Goal: Task Accomplishment & Management: Complete application form

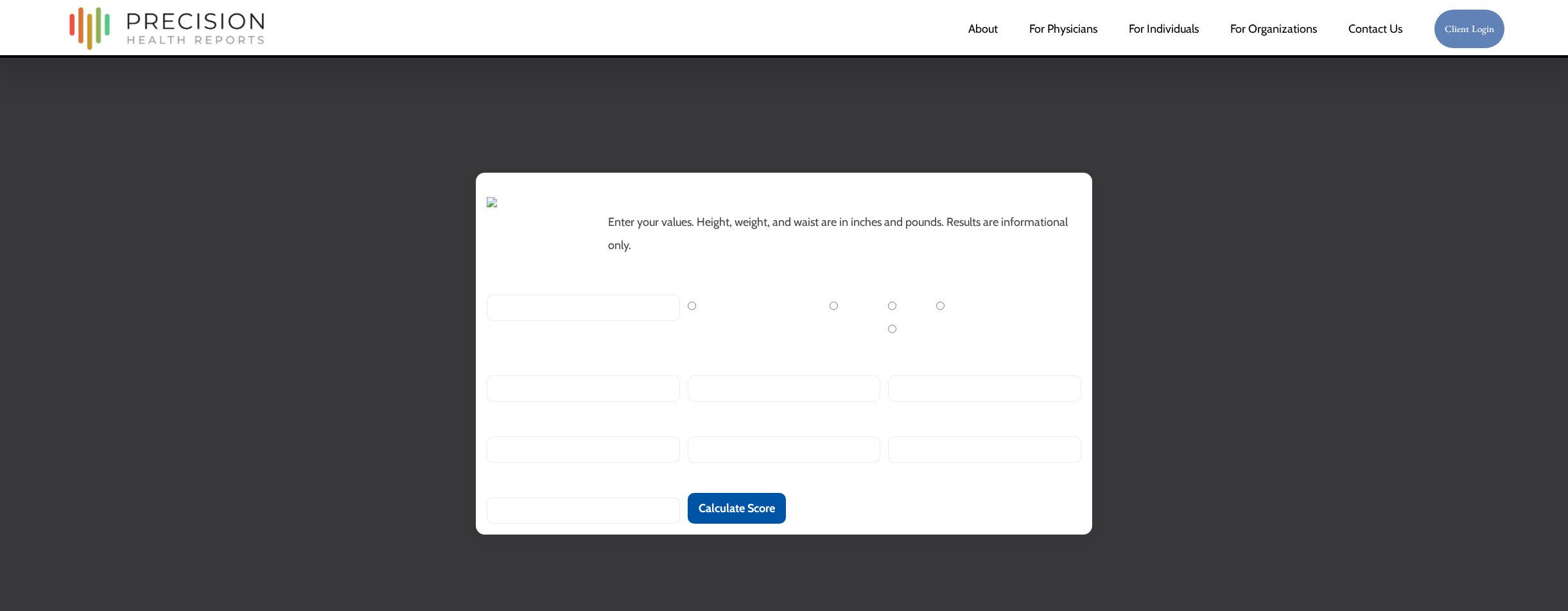
click at [631, 321] on input "Age (years)" at bounding box center [583, 308] width 193 height 27
click at [696, 314] on label "[DEMOGRAPHIC_DATA]" at bounding box center [753, 306] width 131 height 14
click at [696, 310] on input "[DEMOGRAPHIC_DATA]" at bounding box center [692, 306] width 8 height 8
radio input "true"
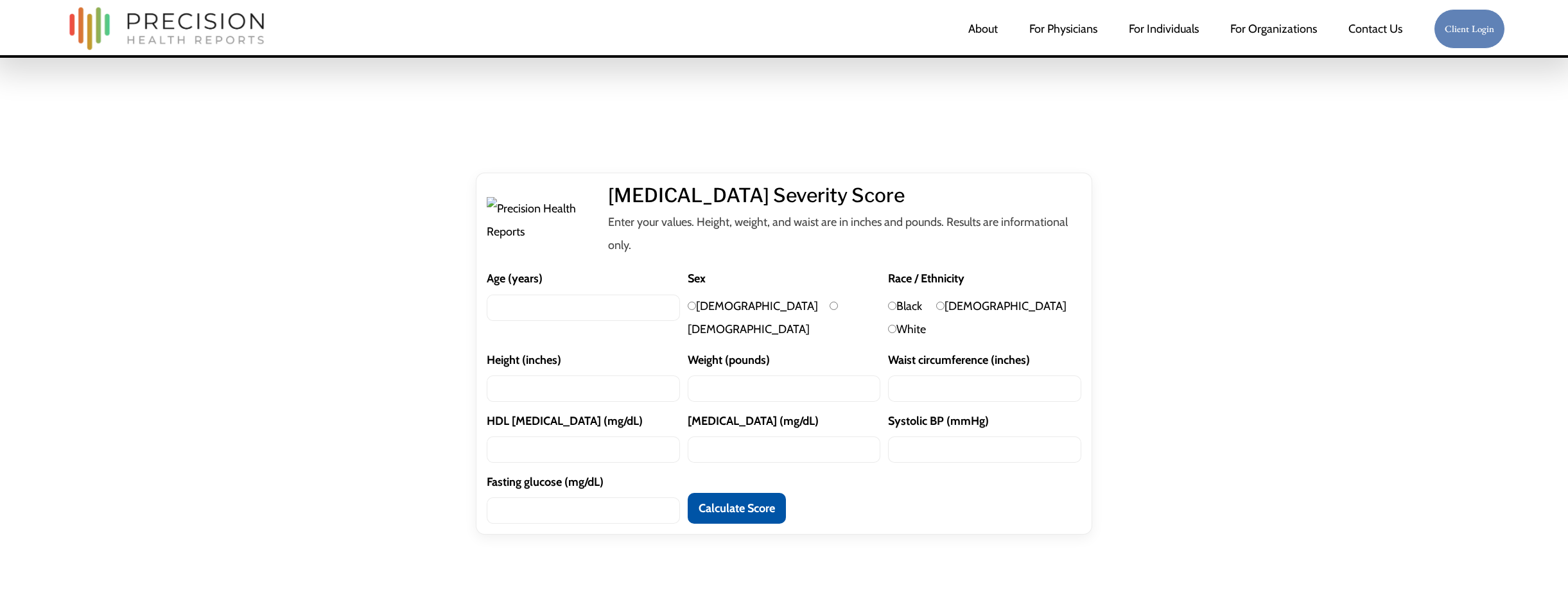
click at [599, 321] on input "Age (years)" at bounding box center [583, 308] width 193 height 27
type input "40"
click at [693, 310] on input "[DEMOGRAPHIC_DATA]" at bounding box center [692, 306] width 8 height 8
radio input "true"
click at [897, 333] on input "White" at bounding box center [893, 329] width 8 height 8
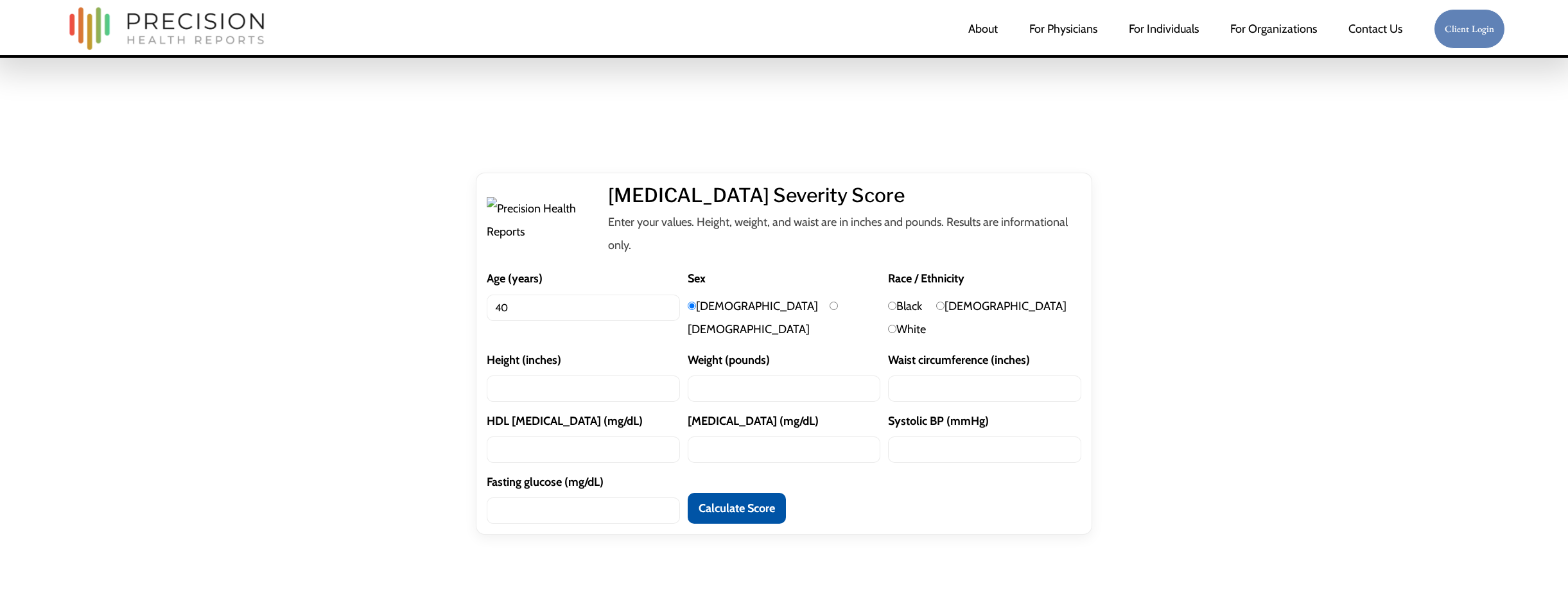
radio input "true"
click at [599, 402] on input "Height (inches)" at bounding box center [583, 389] width 193 height 27
type input "70"
type input "200"
type input "40"
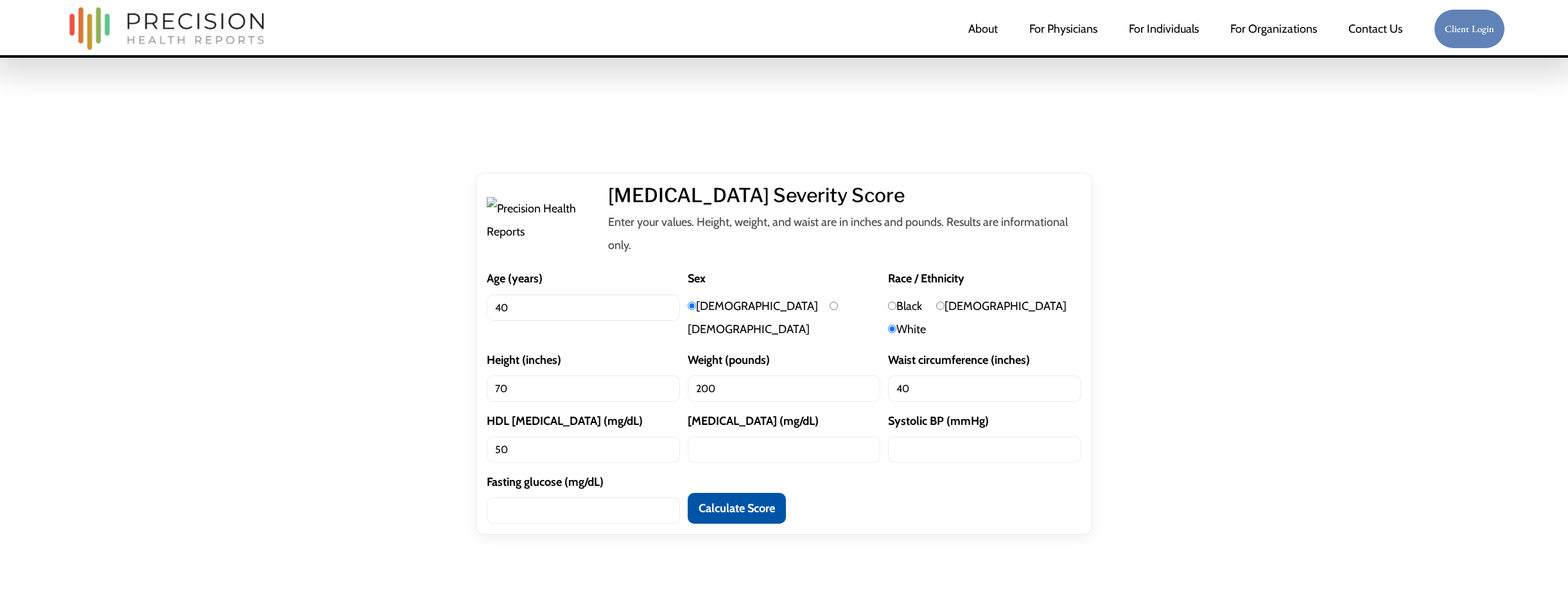
type input "50"
type input "100"
type input "120"
type input "100"
click at [517, 321] on input "40" at bounding box center [583, 308] width 193 height 27
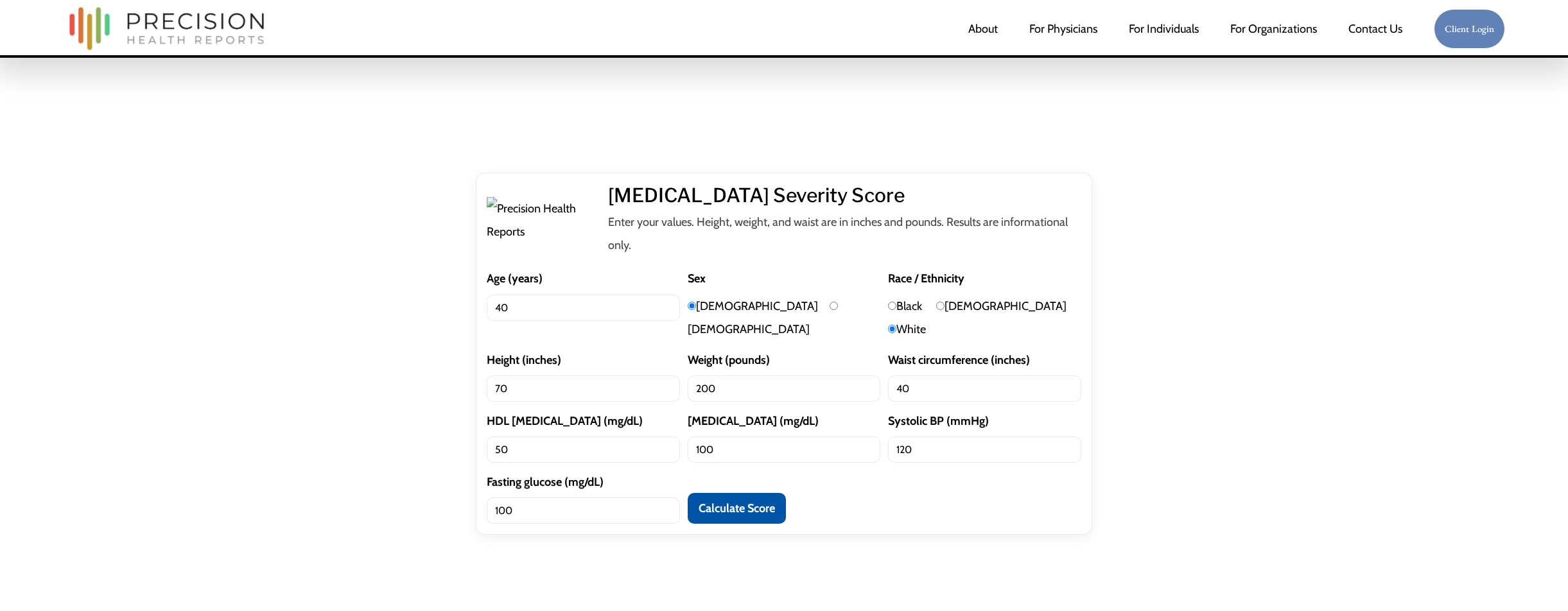
click at [517, 321] on input "40" at bounding box center [583, 308] width 193 height 27
type input "49"
click at [738, 524] on button "Calculate Score" at bounding box center [737, 508] width 98 height 31
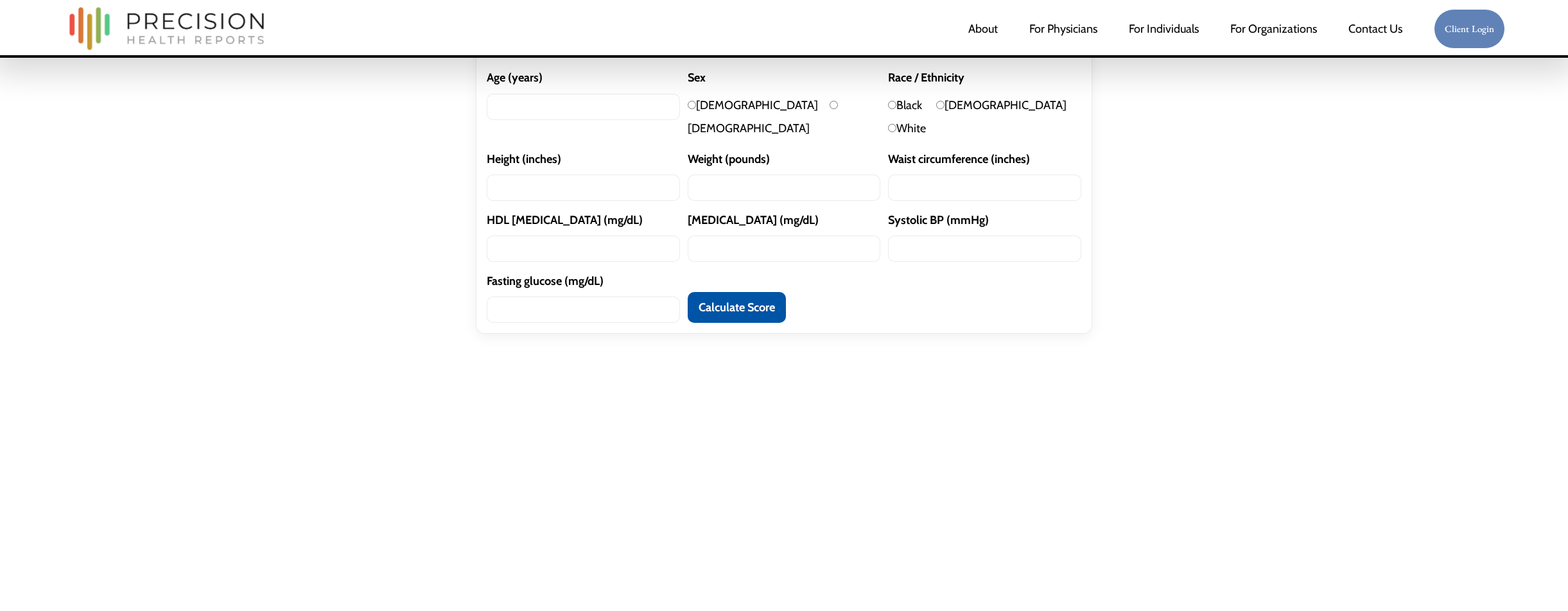
scroll to position [235, 0]
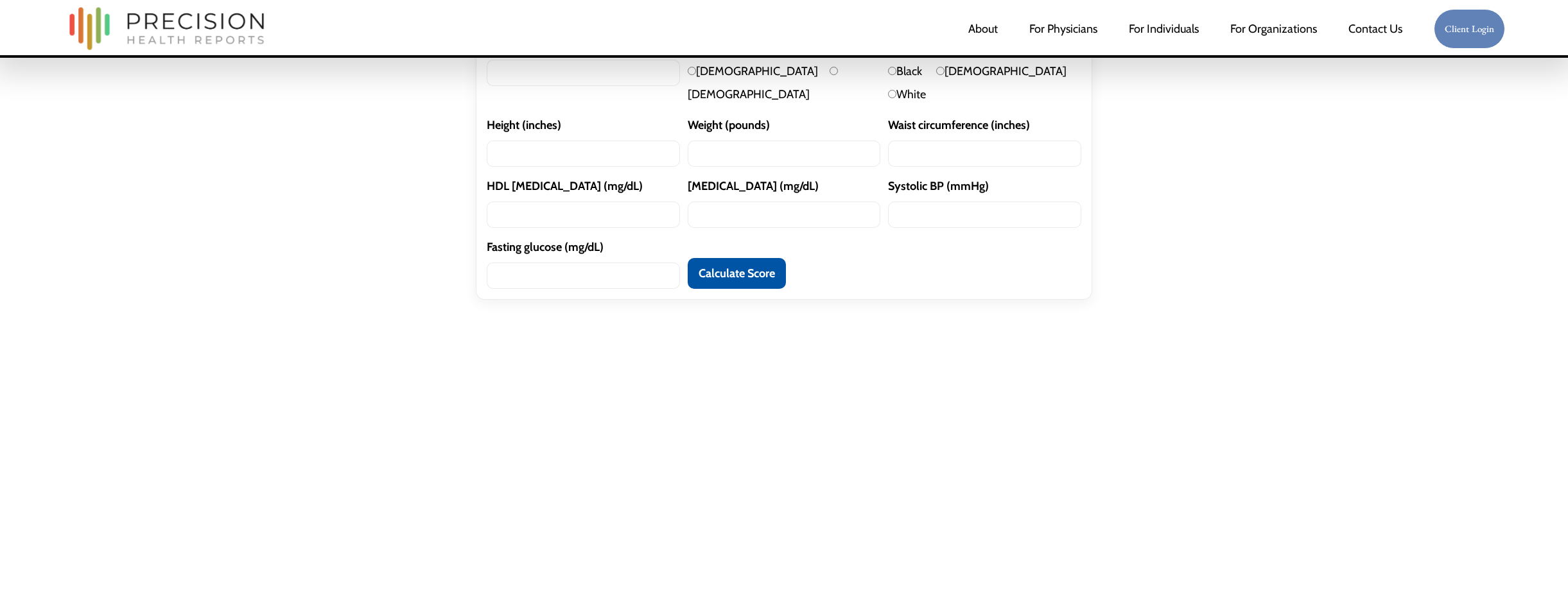
click at [729, 289] on button "Calculate Score" at bounding box center [737, 274] width 98 height 31
type input "49"
click at [652, 376] on div "Metabolic Syndrome Severity Score Enter your values. Height, weight, and waist …" at bounding box center [784, 173] width 1156 height 471
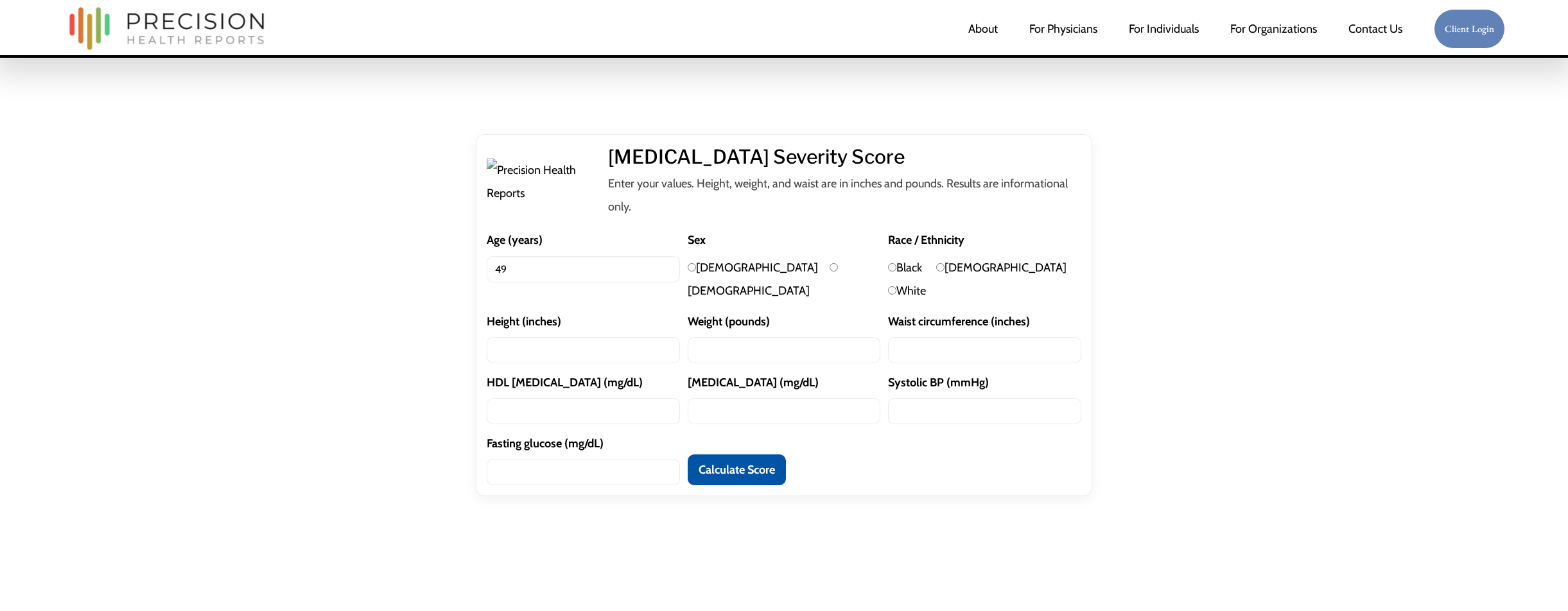
scroll to position [8, 0]
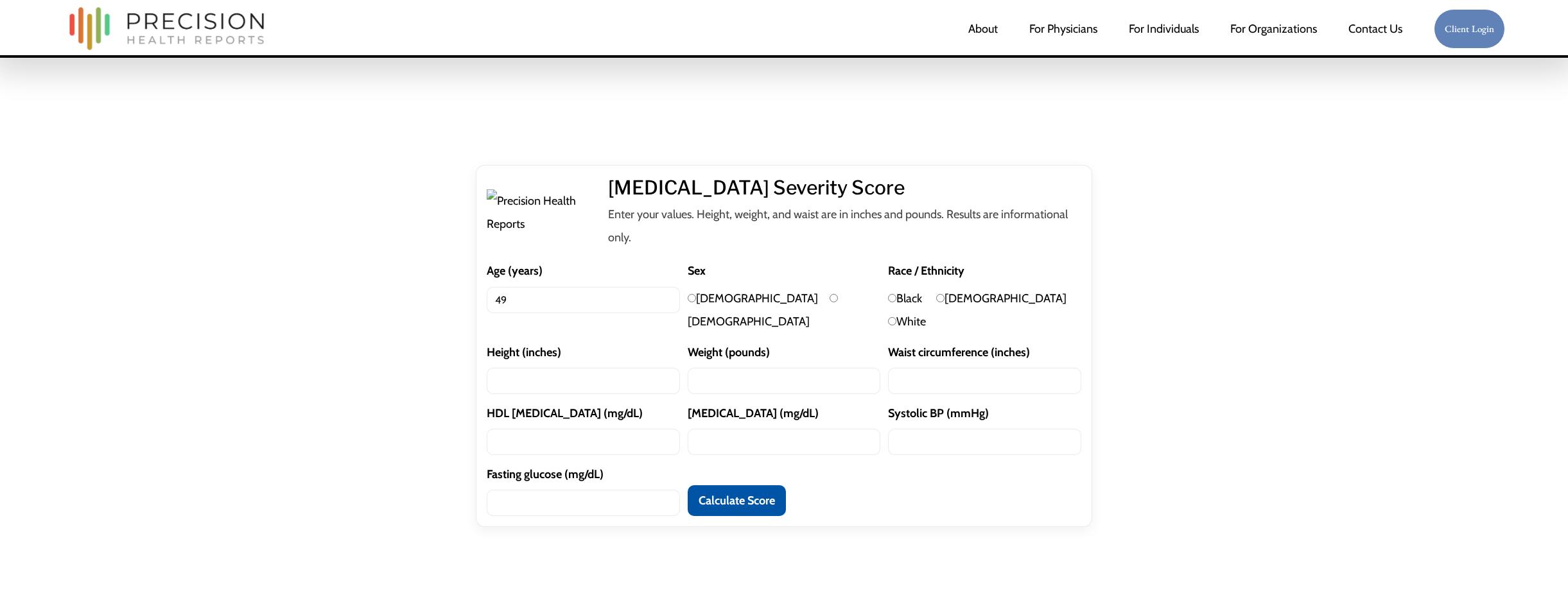
click at [688, 302] on input "Male" at bounding box center [692, 298] width 8 height 8
radio input "true"
click at [897, 325] on input "White" at bounding box center [893, 321] width 8 height 8
radio input "true"
click at [529, 395] on input "Height (inches)" at bounding box center [583, 381] width 193 height 27
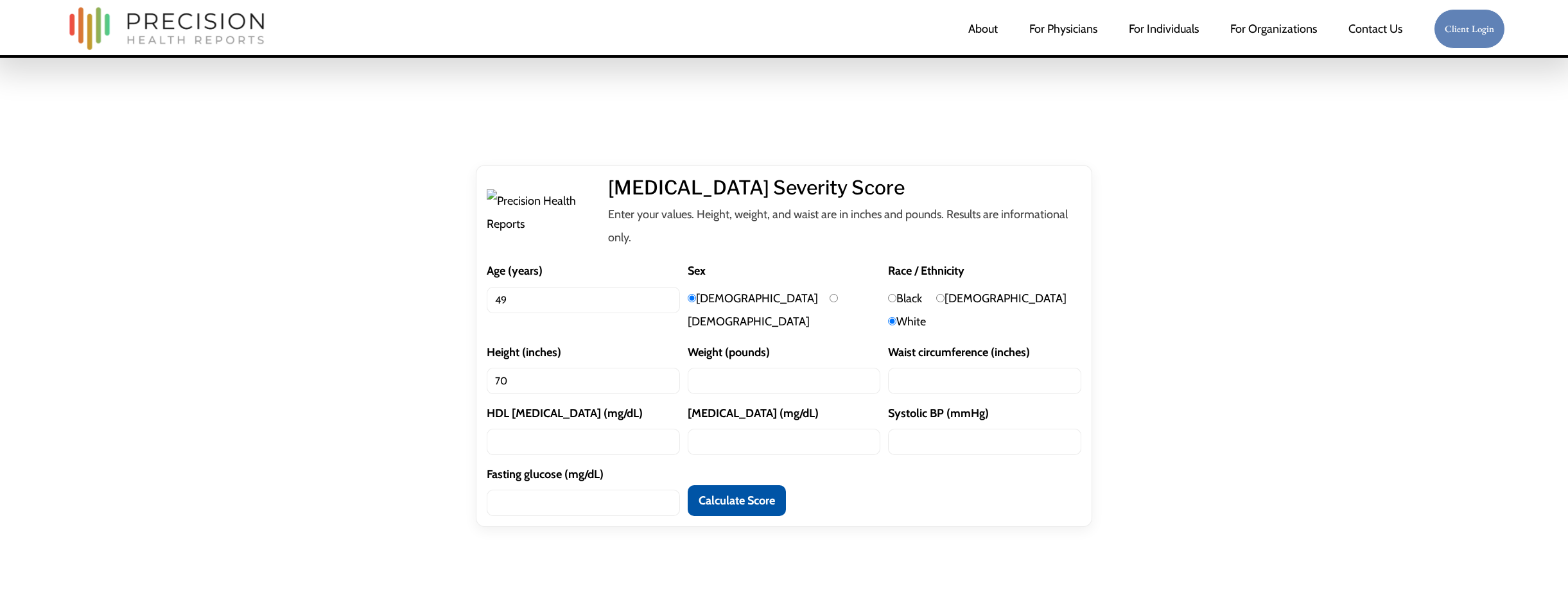
type input "70"
type input "200"
type input "40"
type input "50"
type input "100"
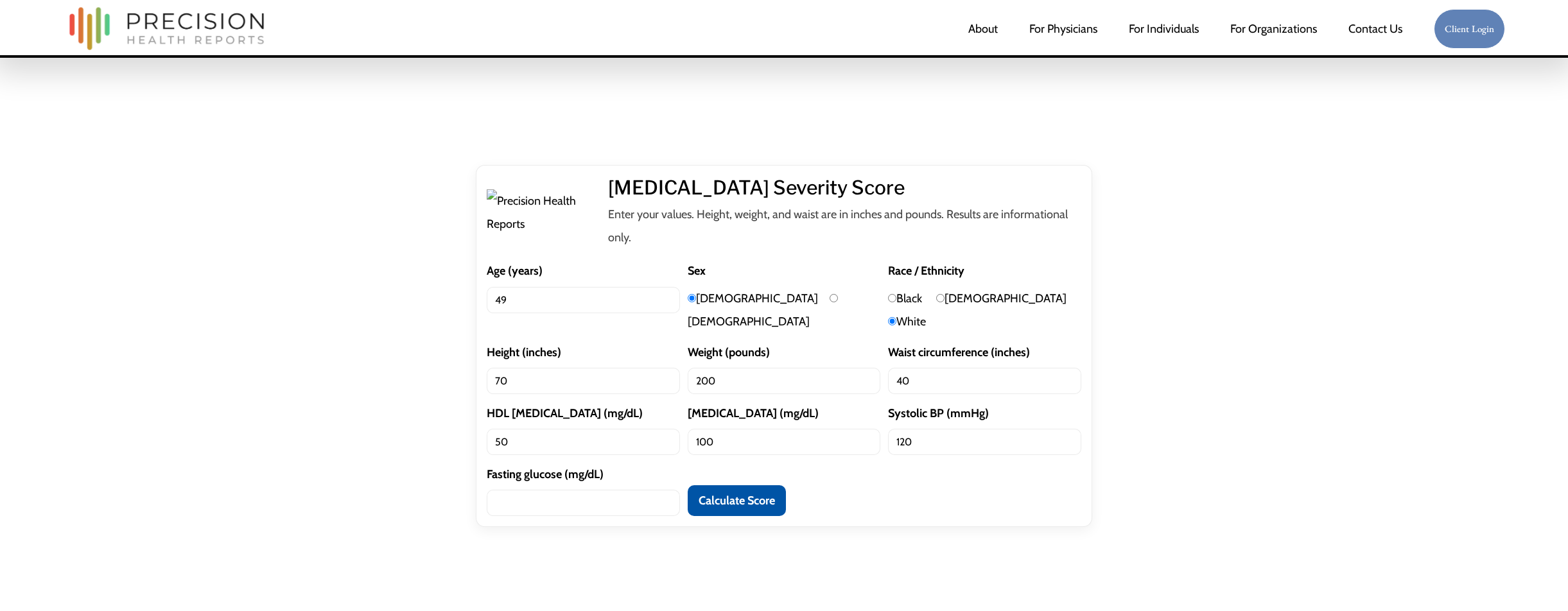
type input "120"
type input "100"
click at [326, 406] on div "Metabolic Syndrome Severity Score Enter your values. Height, weight, and waist …" at bounding box center [784, 346] width 1156 height 362
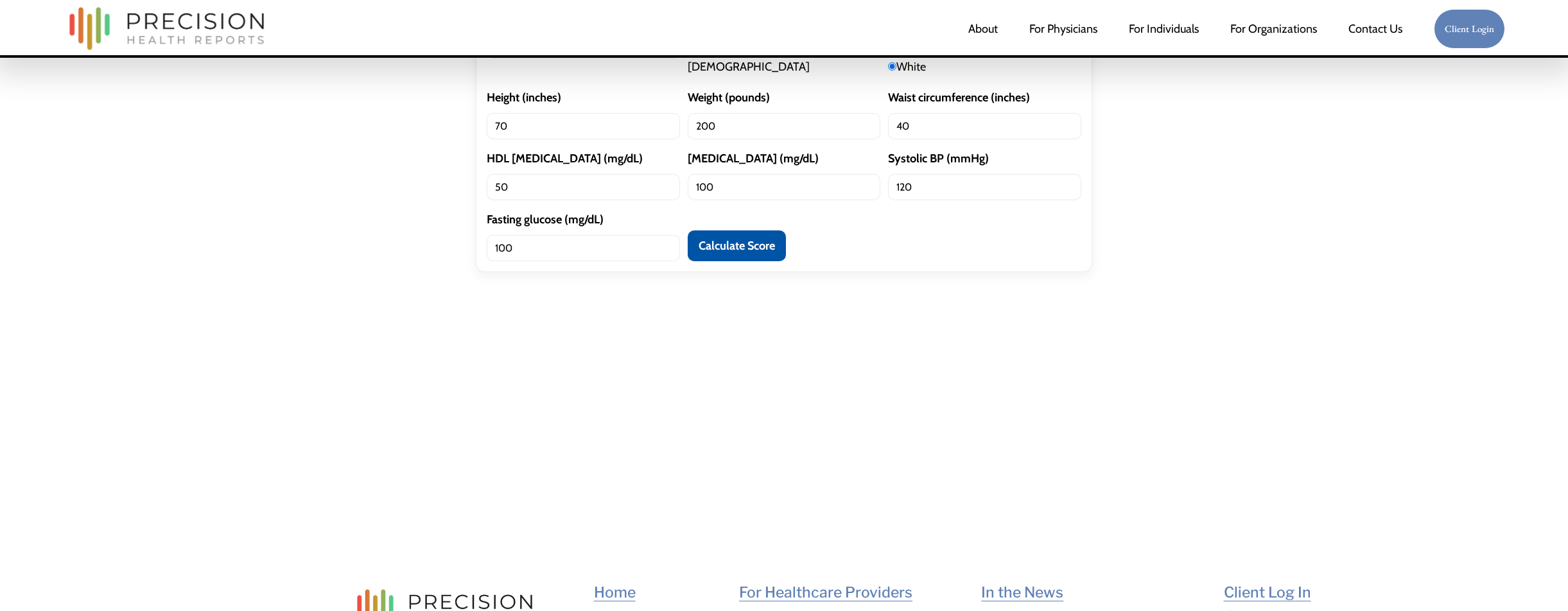
scroll to position [290, 0]
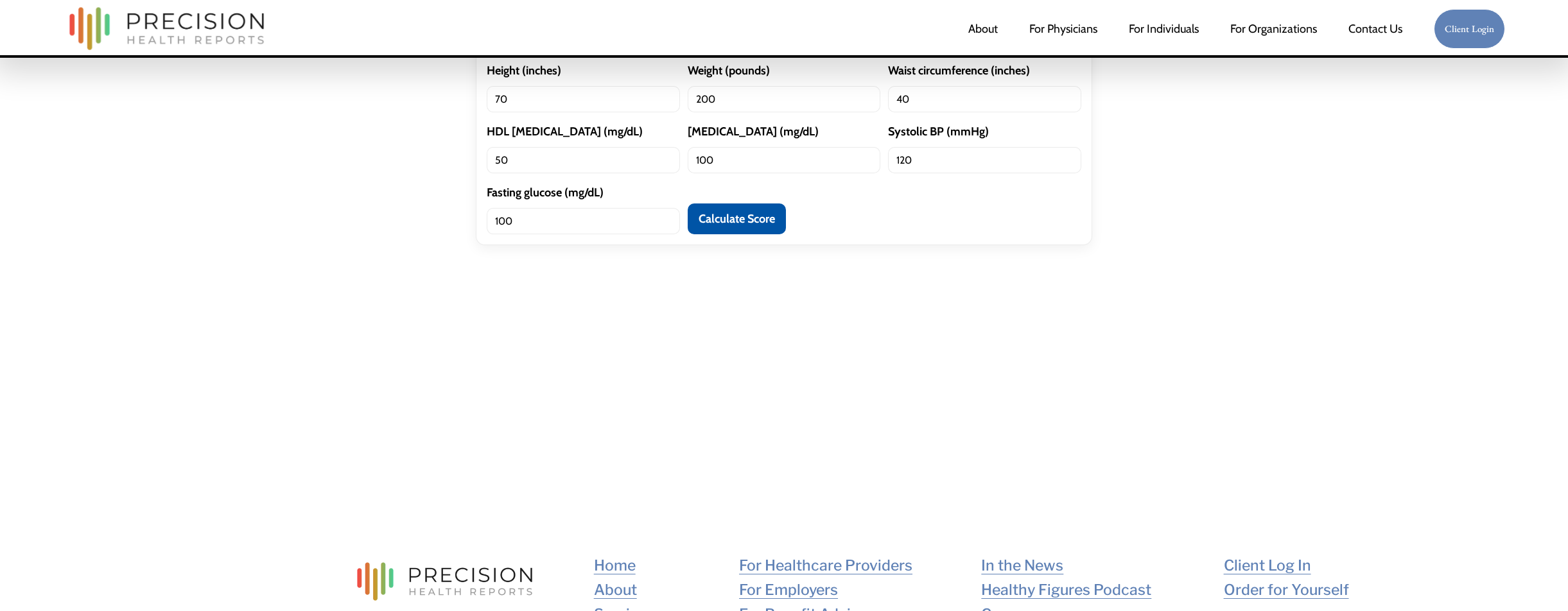
click at [736, 235] on button "Calculate Score" at bounding box center [737, 219] width 98 height 31
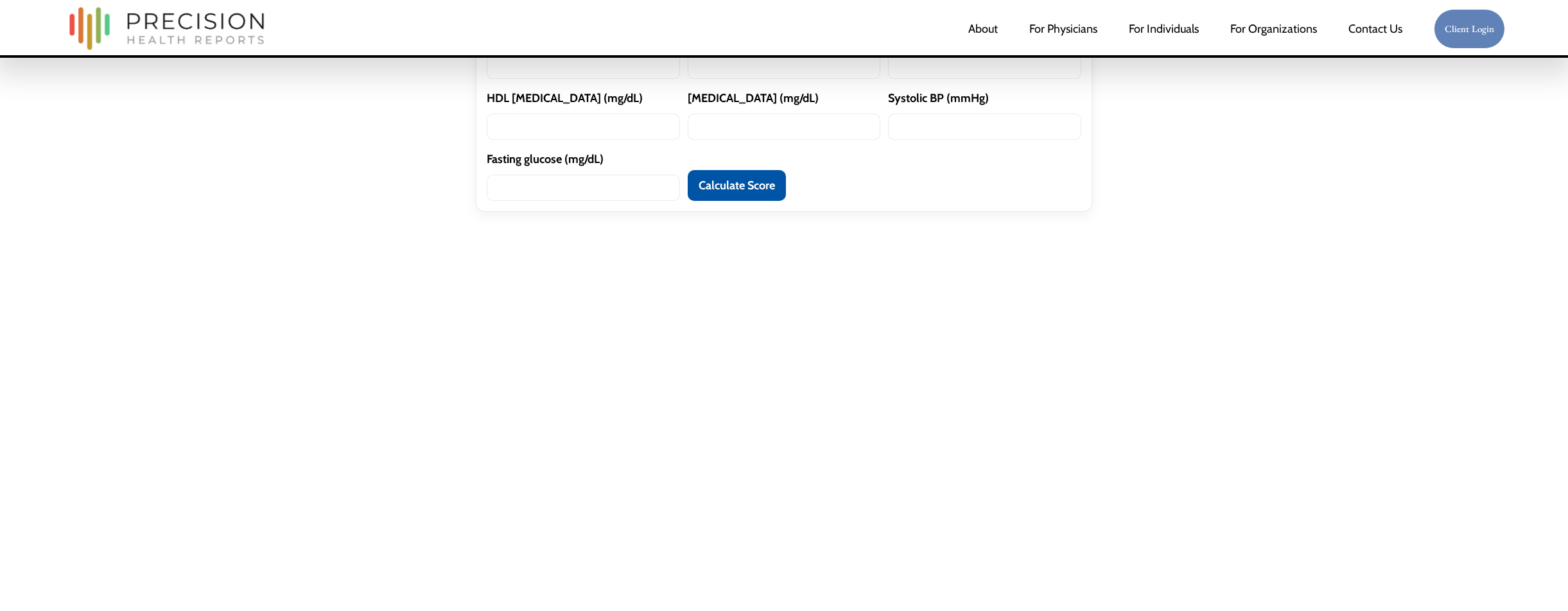
click at [694, 201] on button "Calculate Score" at bounding box center [737, 186] width 98 height 31
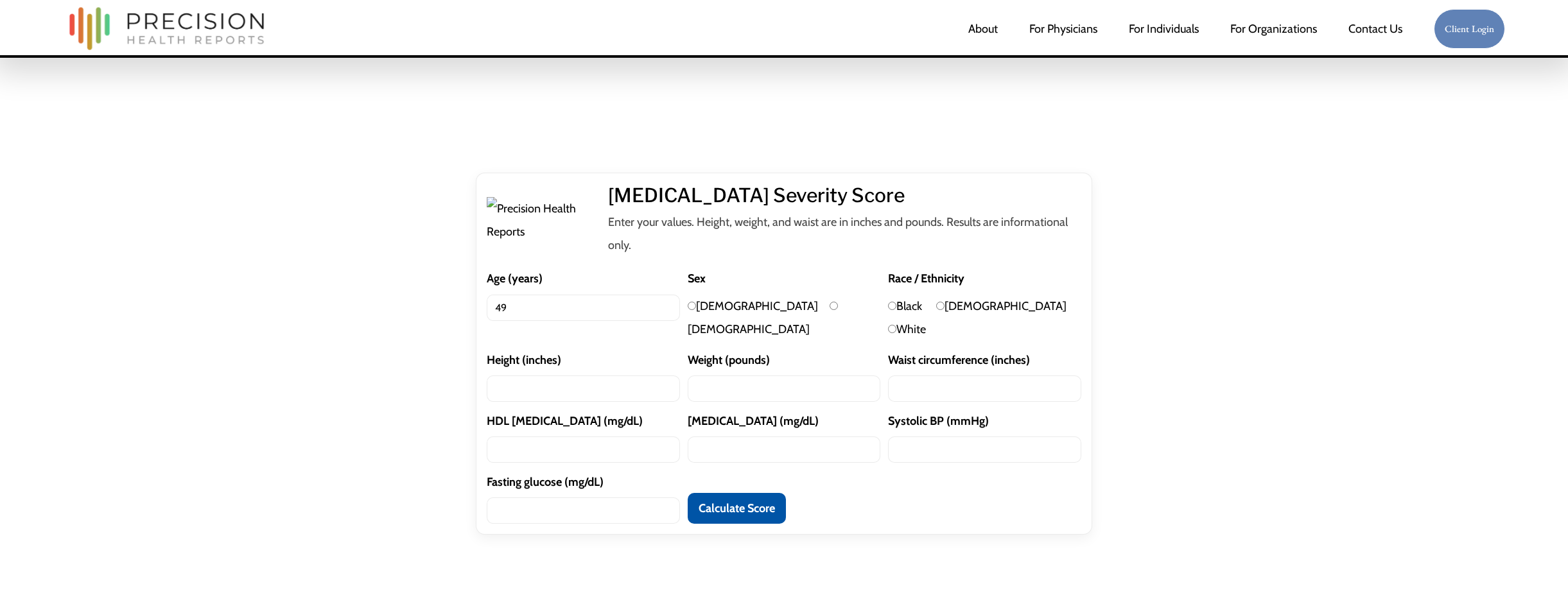
type input "49"
type input "70"
type input "200"
type input "40"
type input "50"
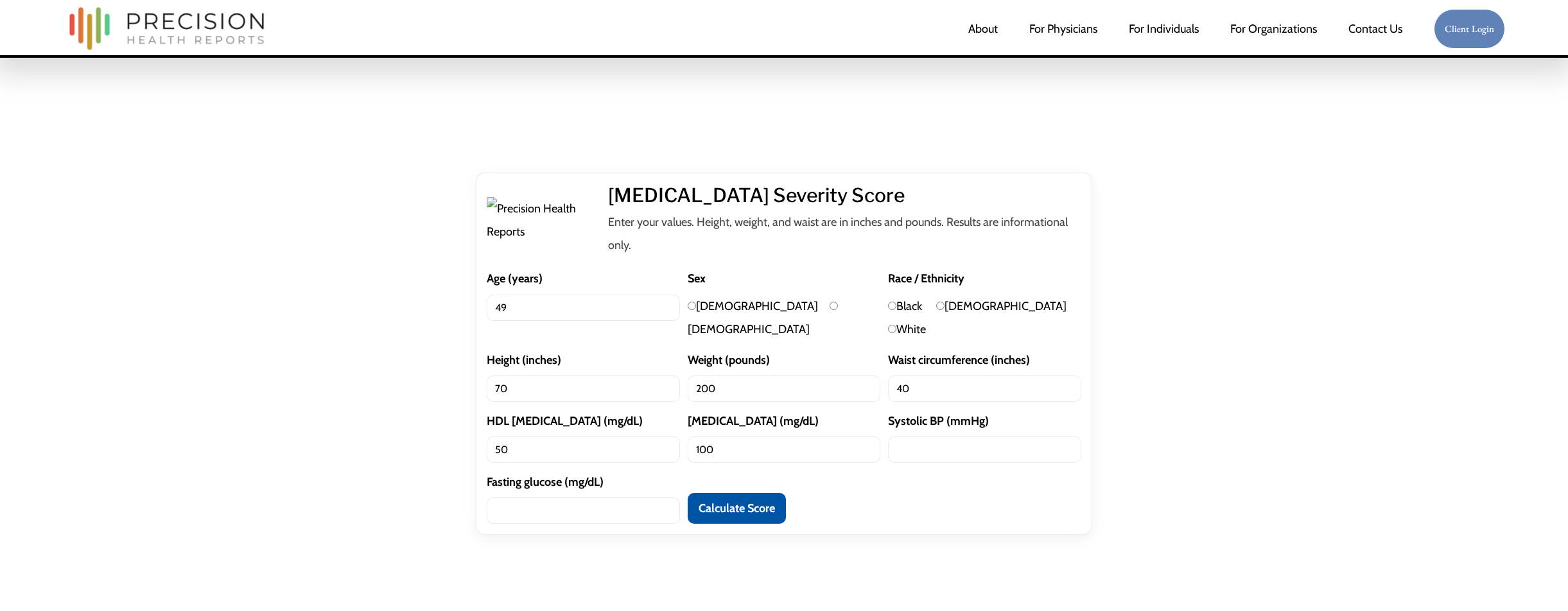
type input "100"
type input "120"
type input "100"
click at [691, 310] on input "[DEMOGRAPHIC_DATA]" at bounding box center [692, 306] width 8 height 8
radio input "true"
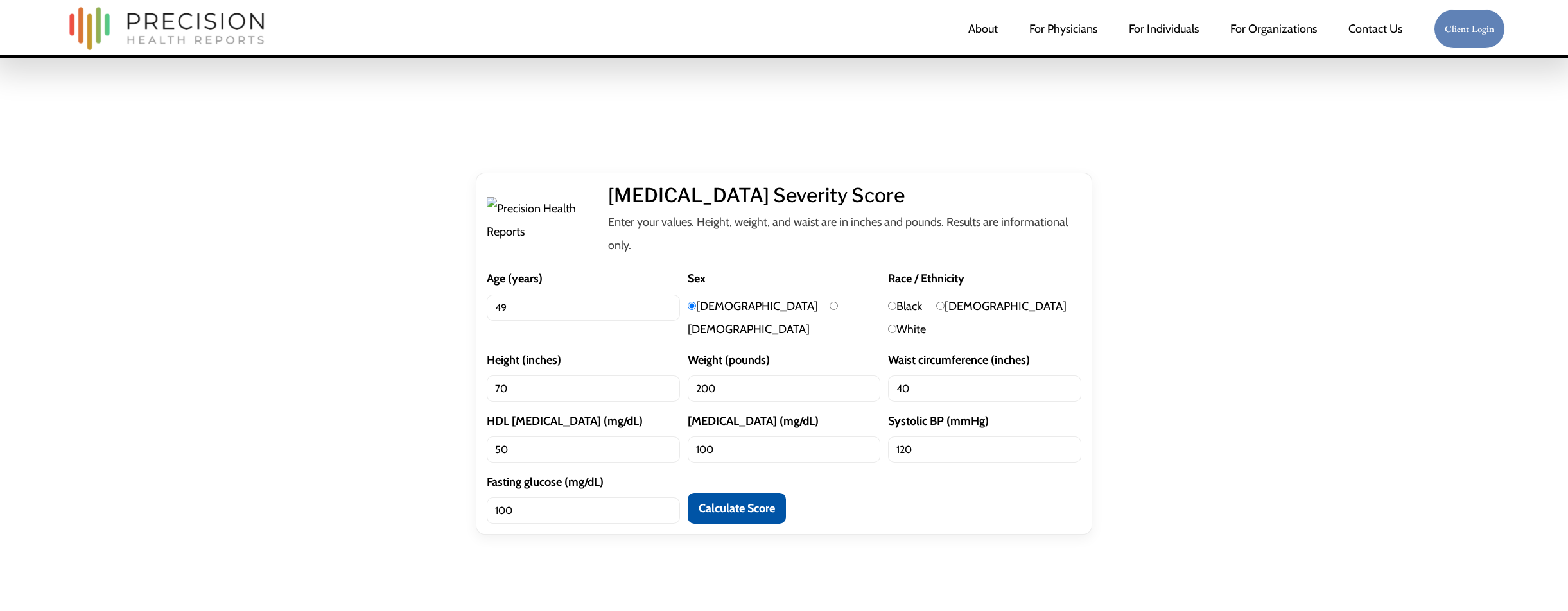
click at [897, 333] on input "White" at bounding box center [893, 329] width 8 height 8
radio input "true"
click at [754, 524] on button "Calculate Score" at bounding box center [737, 508] width 98 height 31
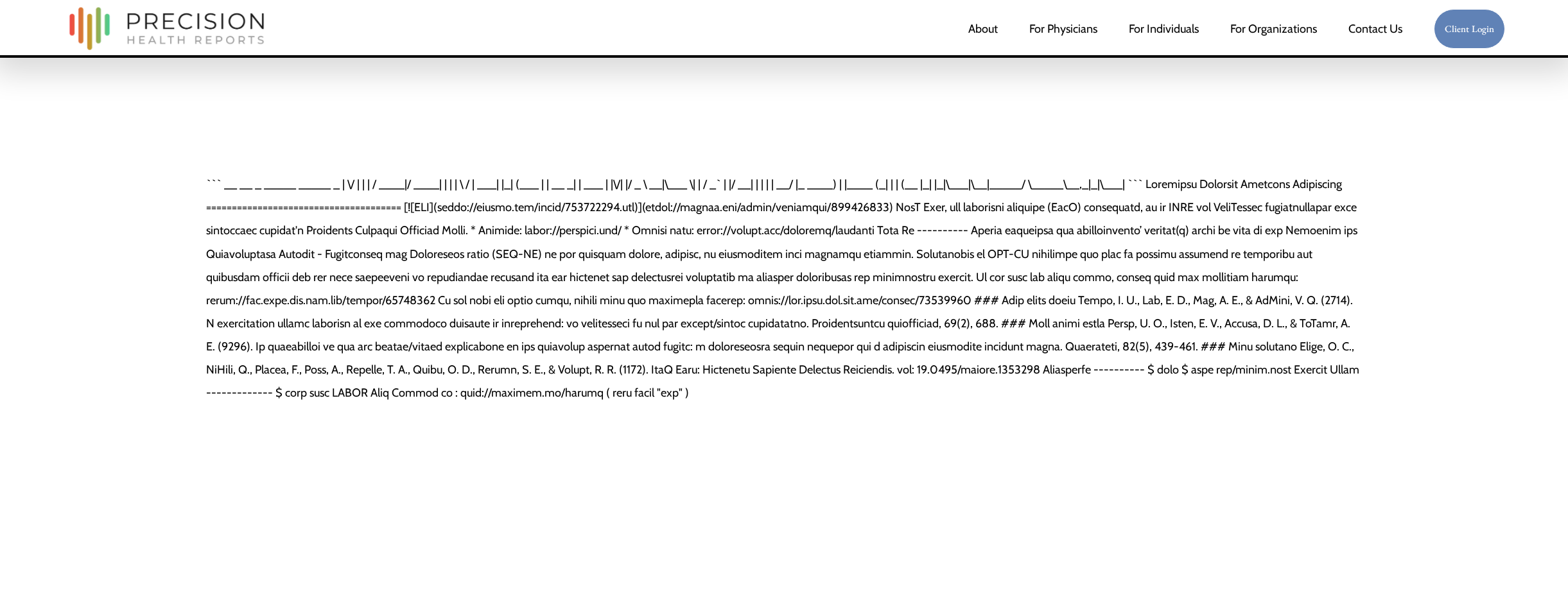
scroll to position [1, 0]
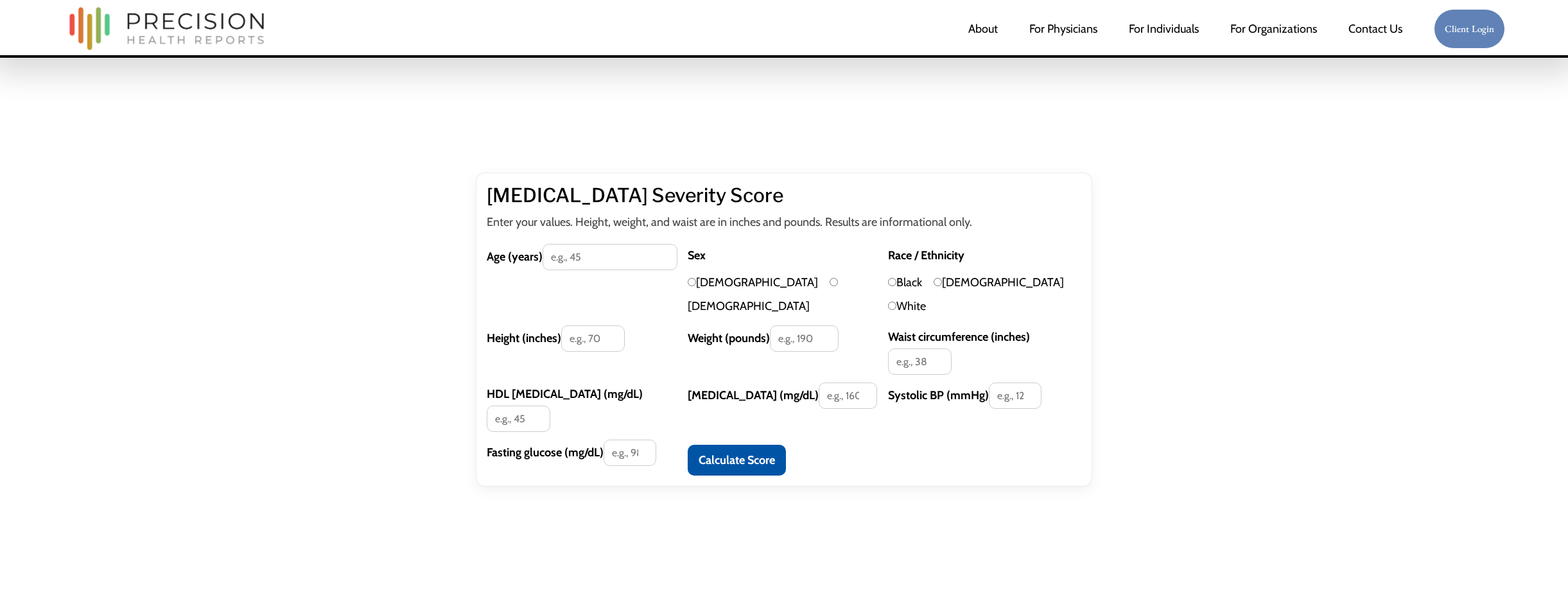
click at [601, 256] on input "Age (years)" at bounding box center [610, 257] width 135 height 27
type input "49"
type input "70"
click at [689, 281] on input "[DEMOGRAPHIC_DATA]" at bounding box center [692, 281] width 8 height 8
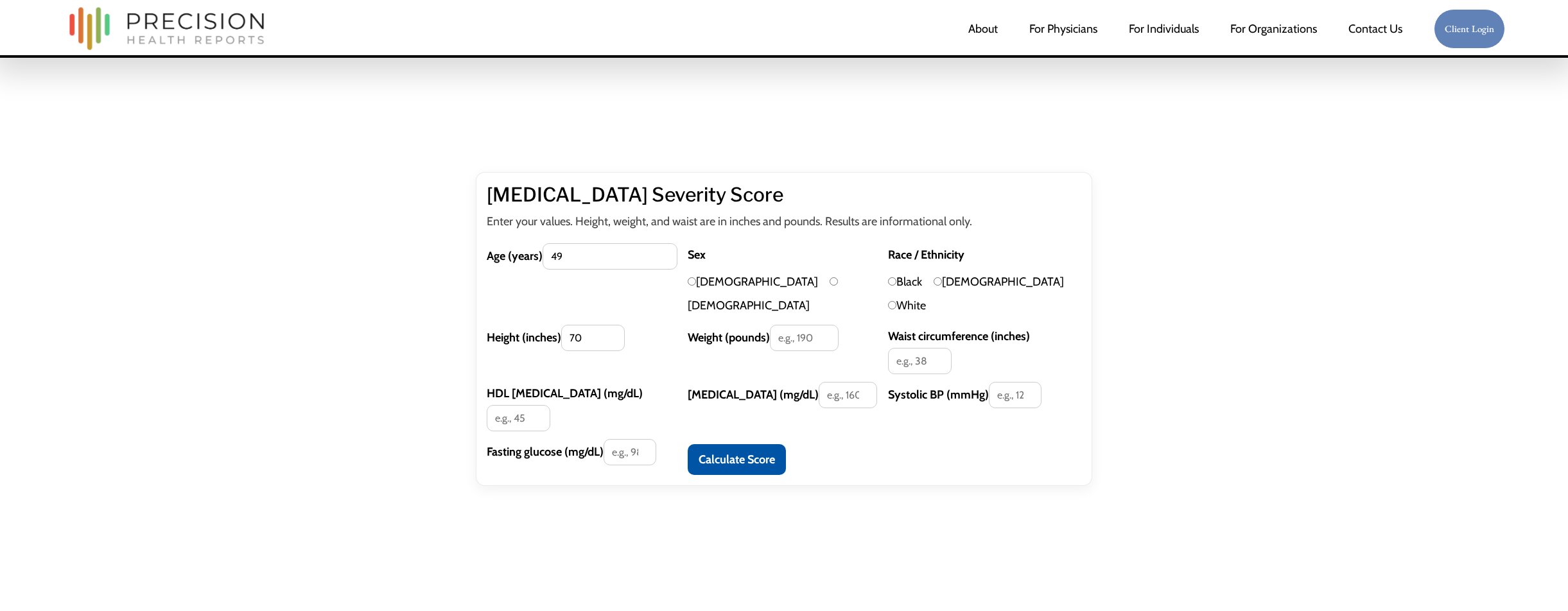
radio input "true"
click at [999, 283] on div "Race / Ethnicity Black Hispanic White" at bounding box center [985, 279] width 193 height 73
click at [807, 325] on input "Weight (pounds)" at bounding box center [804, 338] width 68 height 27
type input "200"
type input "40"
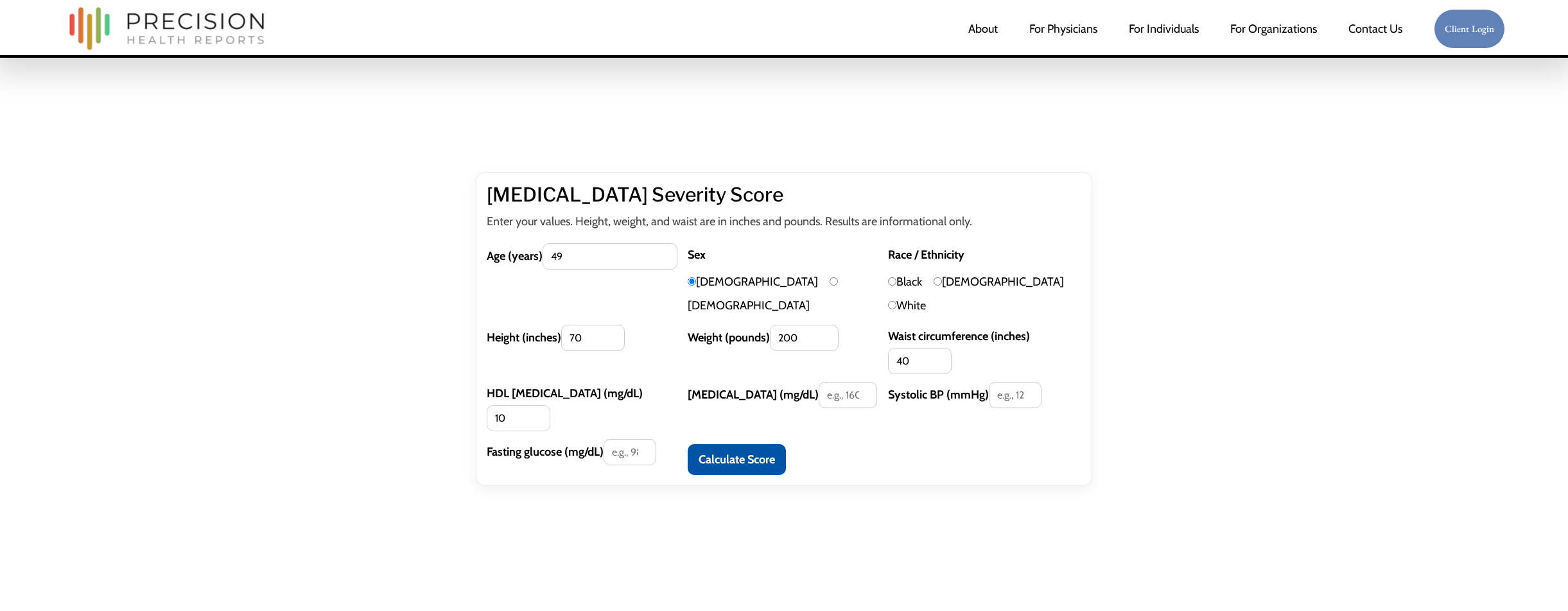
type input "1"
type input "50"
type input "100"
type input "120"
type input "100"
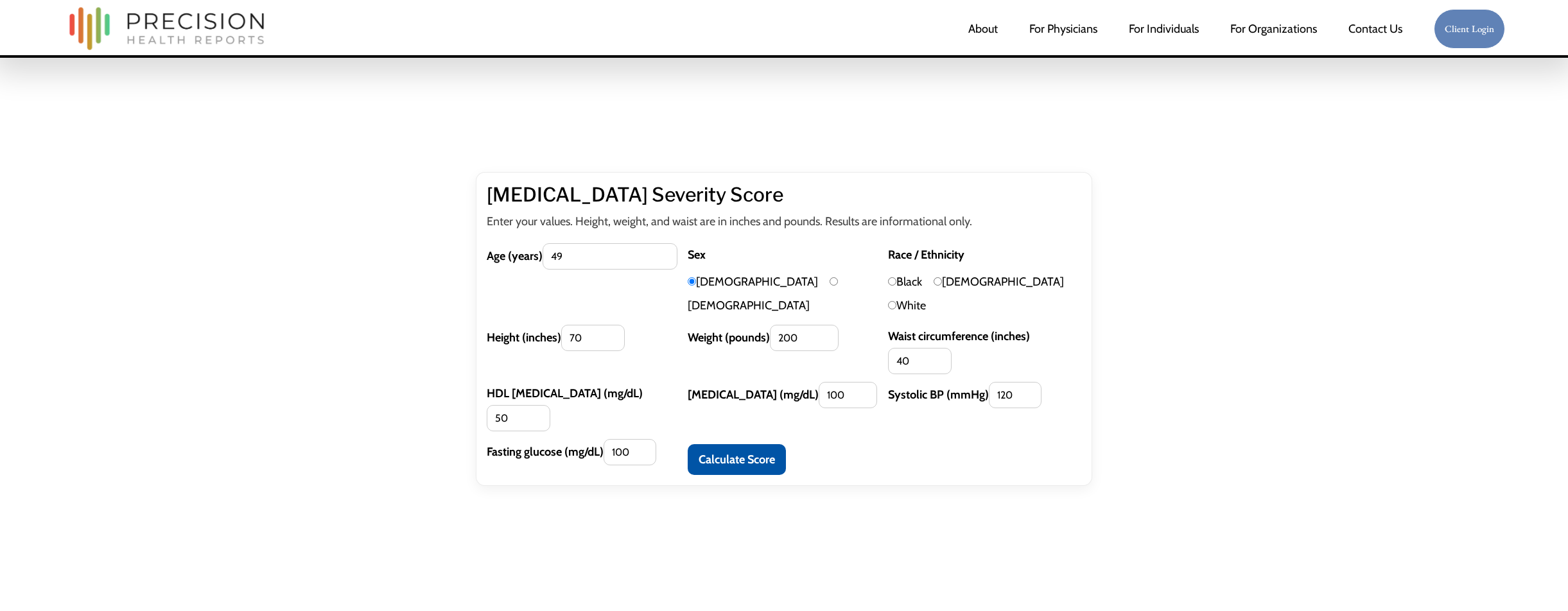
click at [750, 444] on button "Calculate Score" at bounding box center [737, 459] width 98 height 31
click at [897, 301] on input "White" at bounding box center [893, 305] width 8 height 8
radio input "true"
click at [735, 444] on button "Calculate Score" at bounding box center [737, 459] width 98 height 31
click at [820, 439] on div "Calculate Score" at bounding box center [885, 457] width 394 height 36
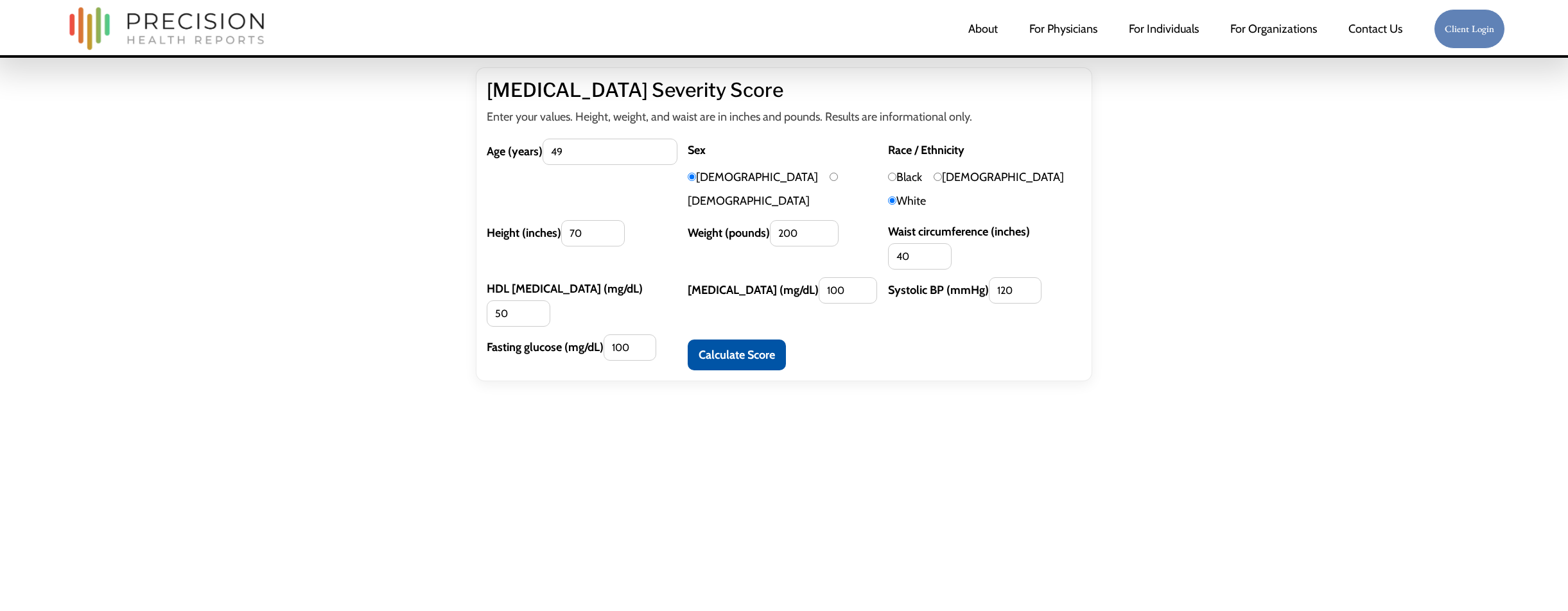
scroll to position [108, 0]
click at [701, 332] on div "Calculate Score" at bounding box center [885, 349] width 394 height 36
click at [724, 337] on button "Calculate Score" at bounding box center [737, 353] width 98 height 31
click at [830, 172] on input "[DEMOGRAPHIC_DATA]" at bounding box center [834, 175] width 8 height 8
radio input "true"
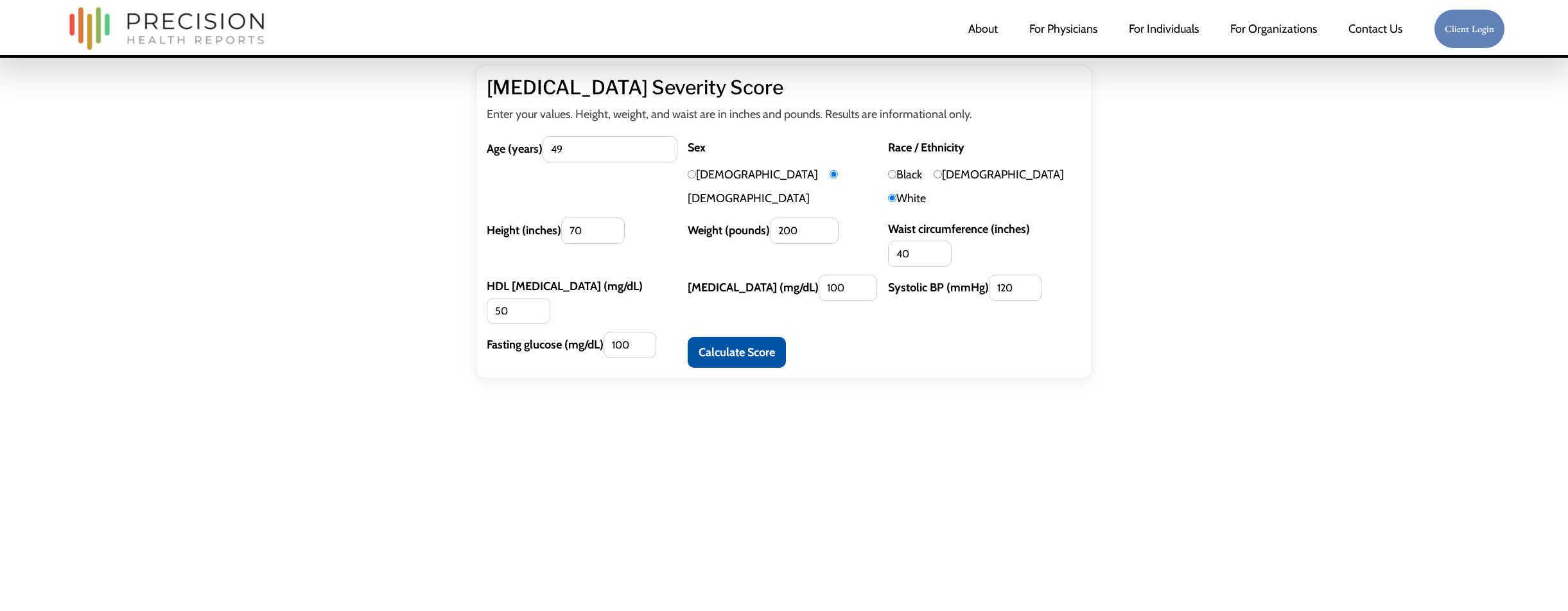
click at [689, 173] on input "[DEMOGRAPHIC_DATA]" at bounding box center [692, 175] width 8 height 8
radio input "true"
click at [717, 337] on button "Calculate Score" at bounding box center [737, 353] width 98 height 31
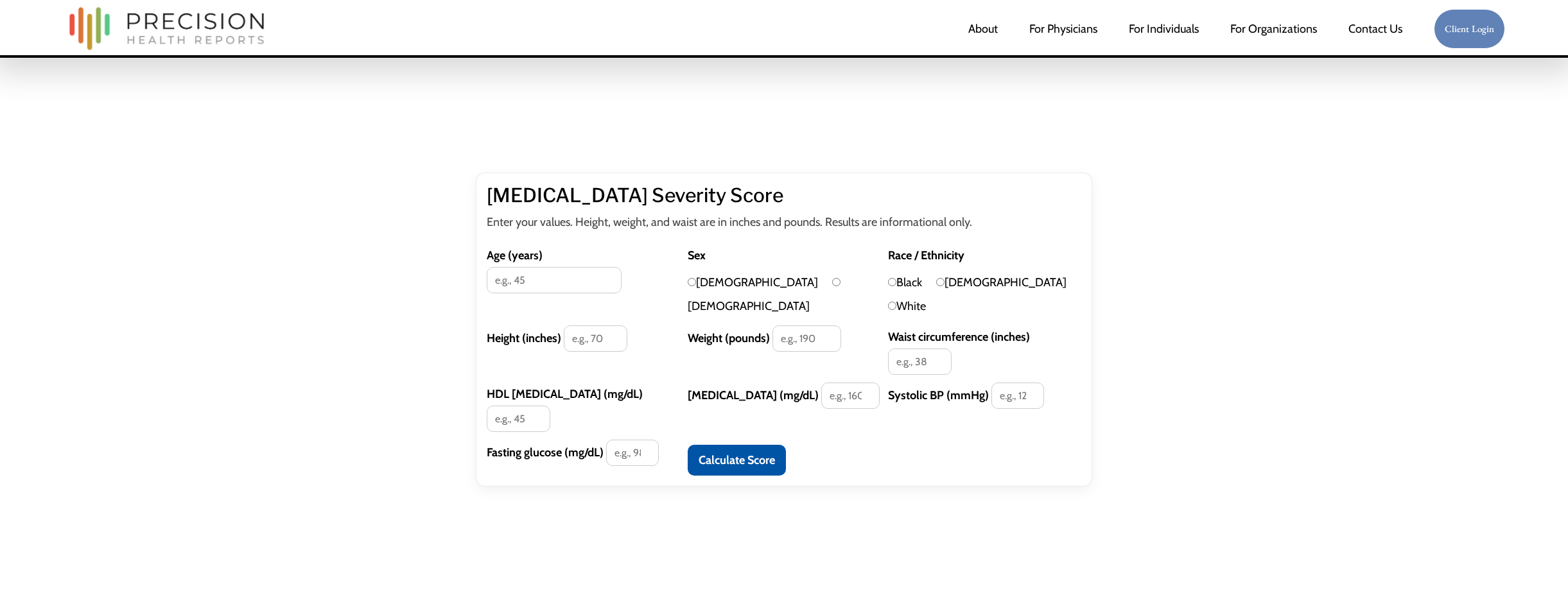
click at [557, 275] on div "Age (years)" at bounding box center [583, 280] width 193 height 73
click at [570, 267] on input "Age (years)" at bounding box center [554, 280] width 135 height 27
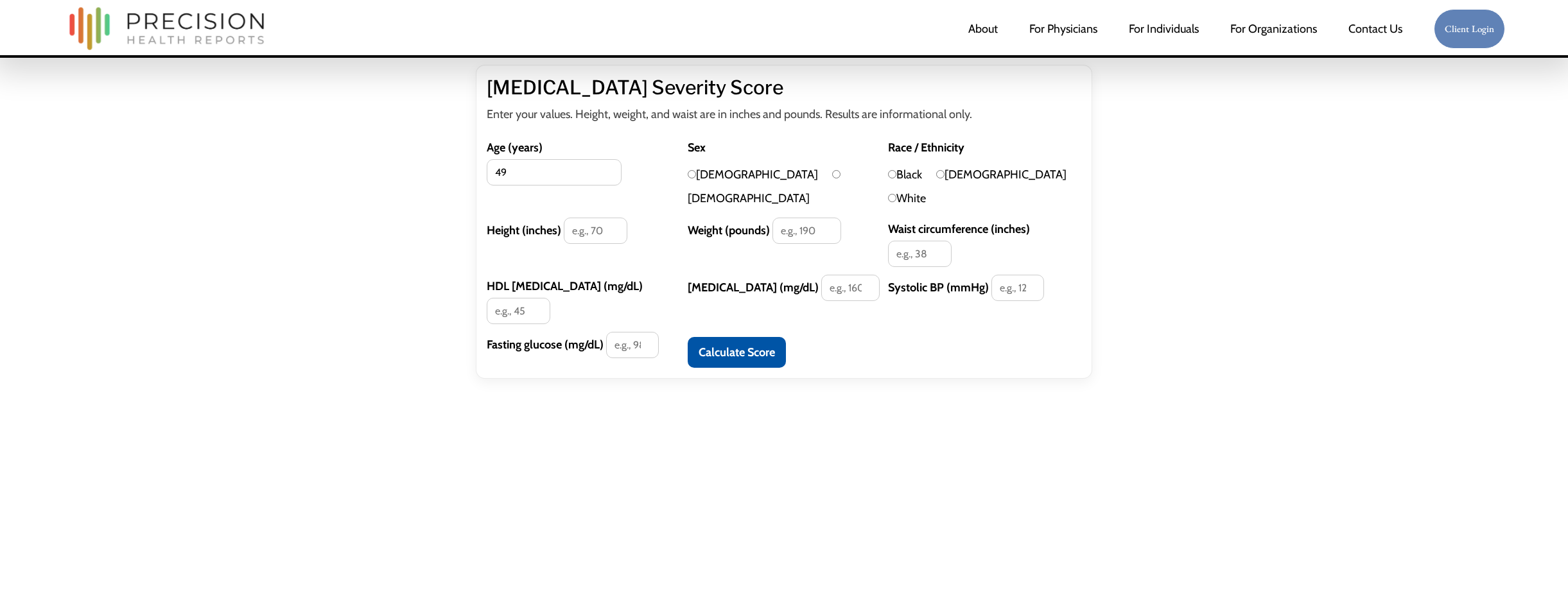
type input "49"
type input "70"
click at [691, 172] on input "[DEMOGRAPHIC_DATA]" at bounding box center [692, 175] width 8 height 8
radio input "true"
click at [897, 194] on input "White" at bounding box center [893, 198] width 8 height 8
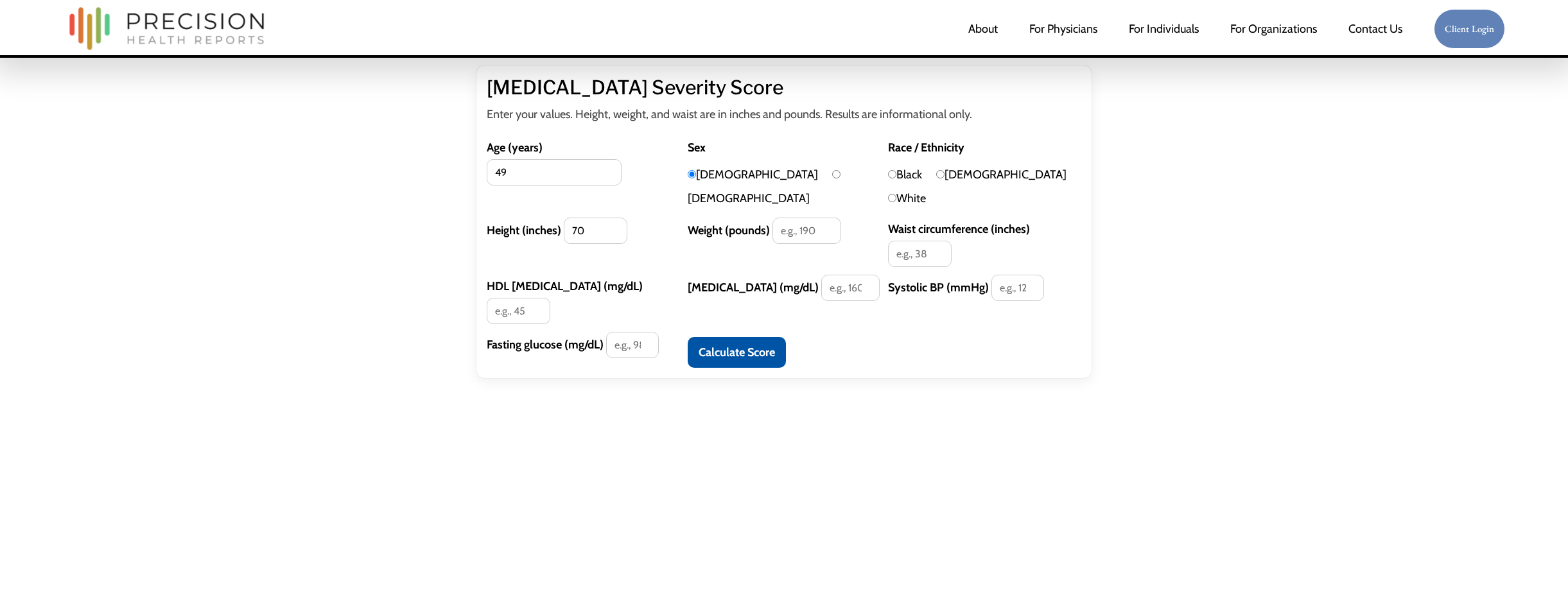
radio input "true"
click at [809, 218] on input "Weight (pounds)" at bounding box center [807, 231] width 68 height 27
type input "200"
type input "40"
type input "50"
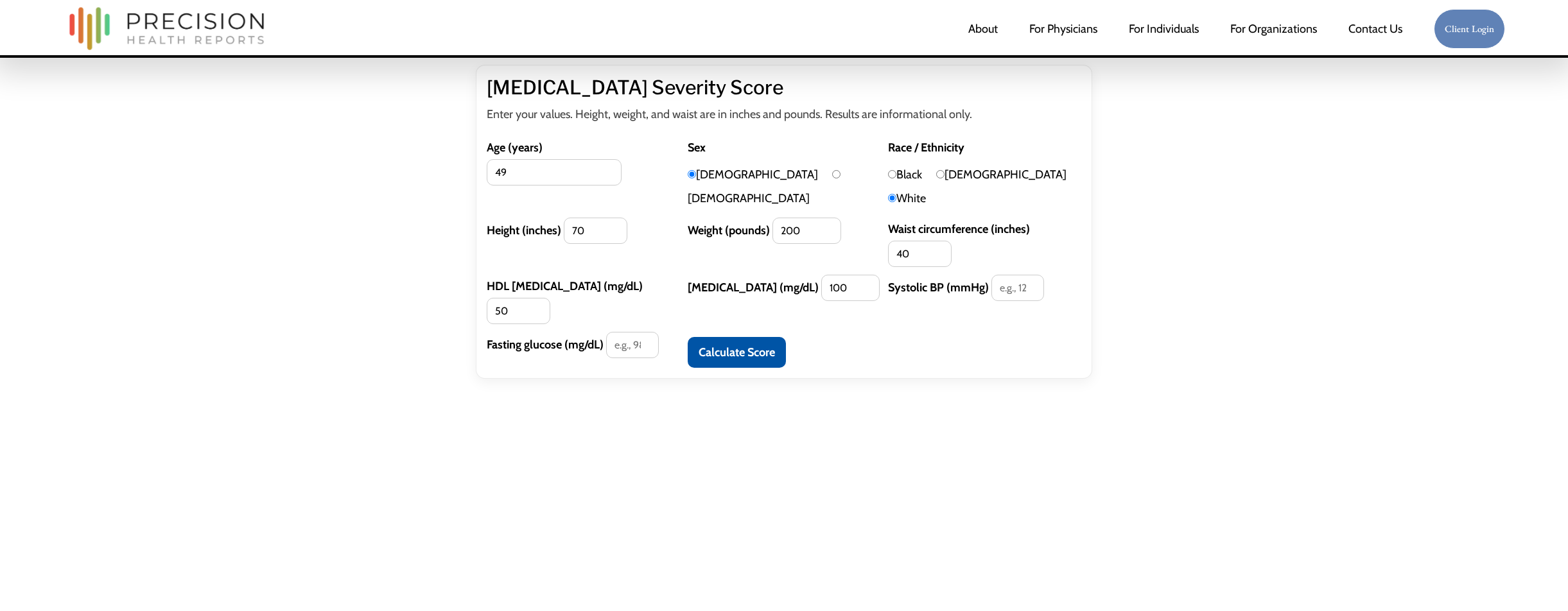
type input "100"
type input "120"
type input "100"
drag, startPoint x: 882, startPoint y: 337, endPoint x: 837, endPoint y: 323, distance: 47.1
click at [882, 337] on div "Metabolic Syndrome Severity Score Enter your values. Height, weight, and waist …" at bounding box center [784, 269] width 1156 height 408
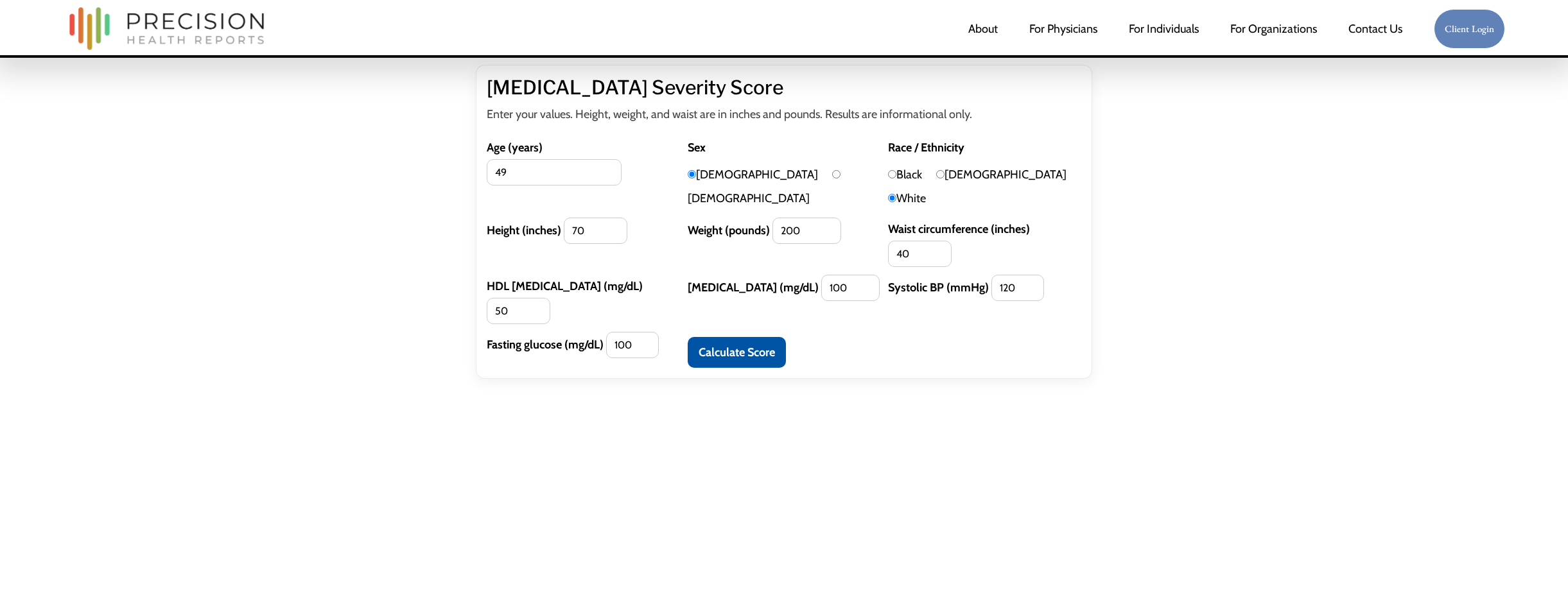
click at [754, 337] on button "Calculate Score" at bounding box center [737, 353] width 98 height 31
click at [770, 337] on button "Calculate Score" at bounding box center [737, 353] width 98 height 31
click at [734, 337] on button "Calculate Score" at bounding box center [737, 353] width 98 height 31
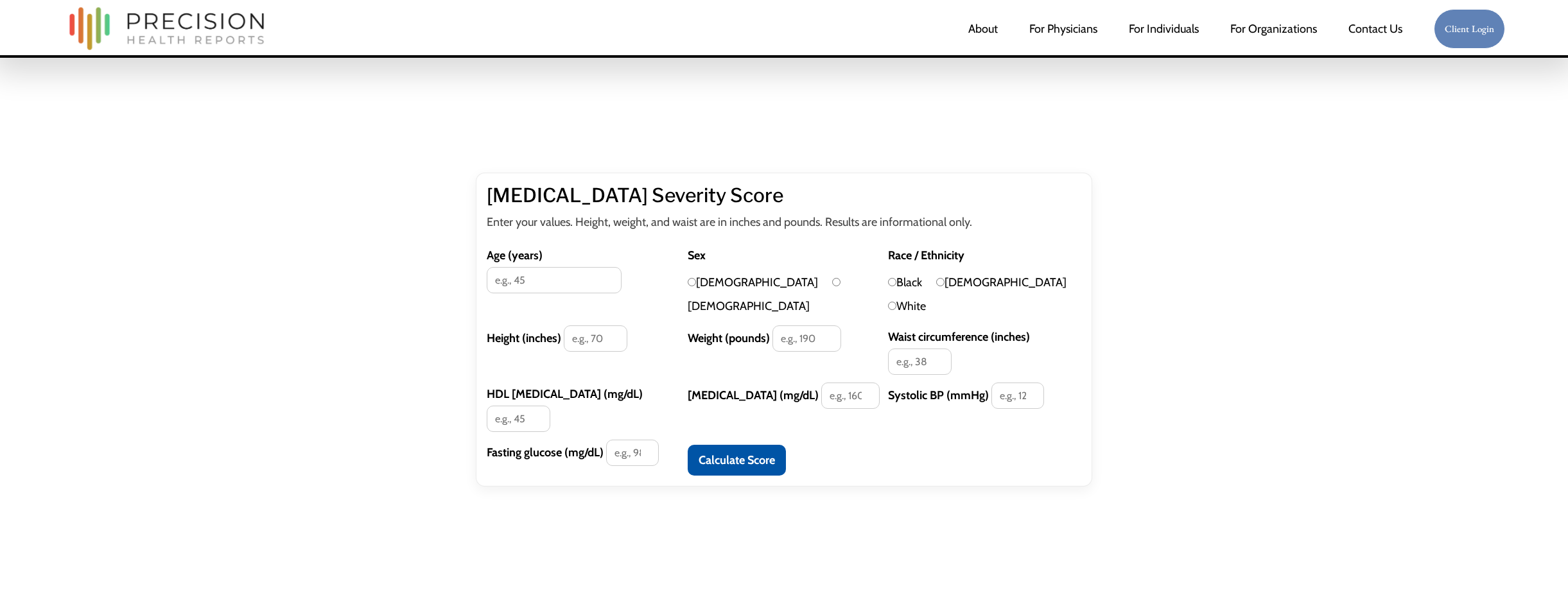
click at [579, 267] on input "Age (years)" at bounding box center [554, 280] width 135 height 27
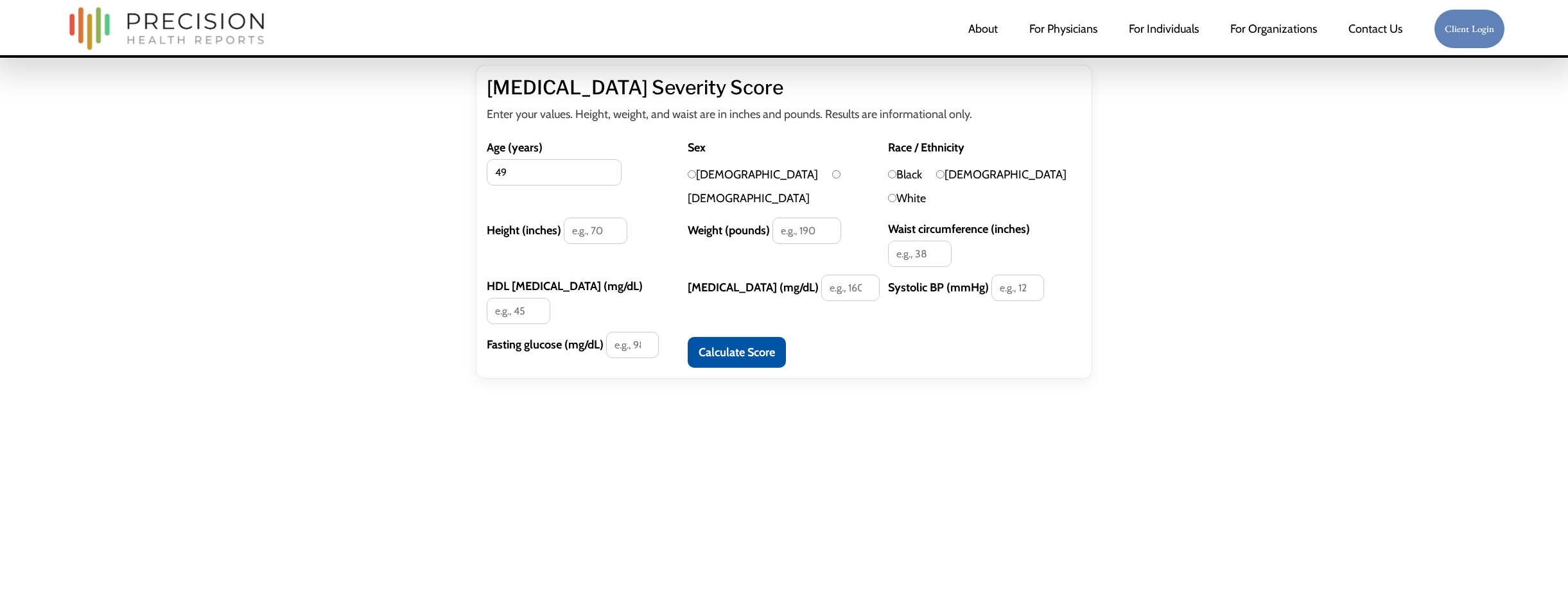
type input "49"
type input "70"
type input "200"
type input "40"
type input "50"
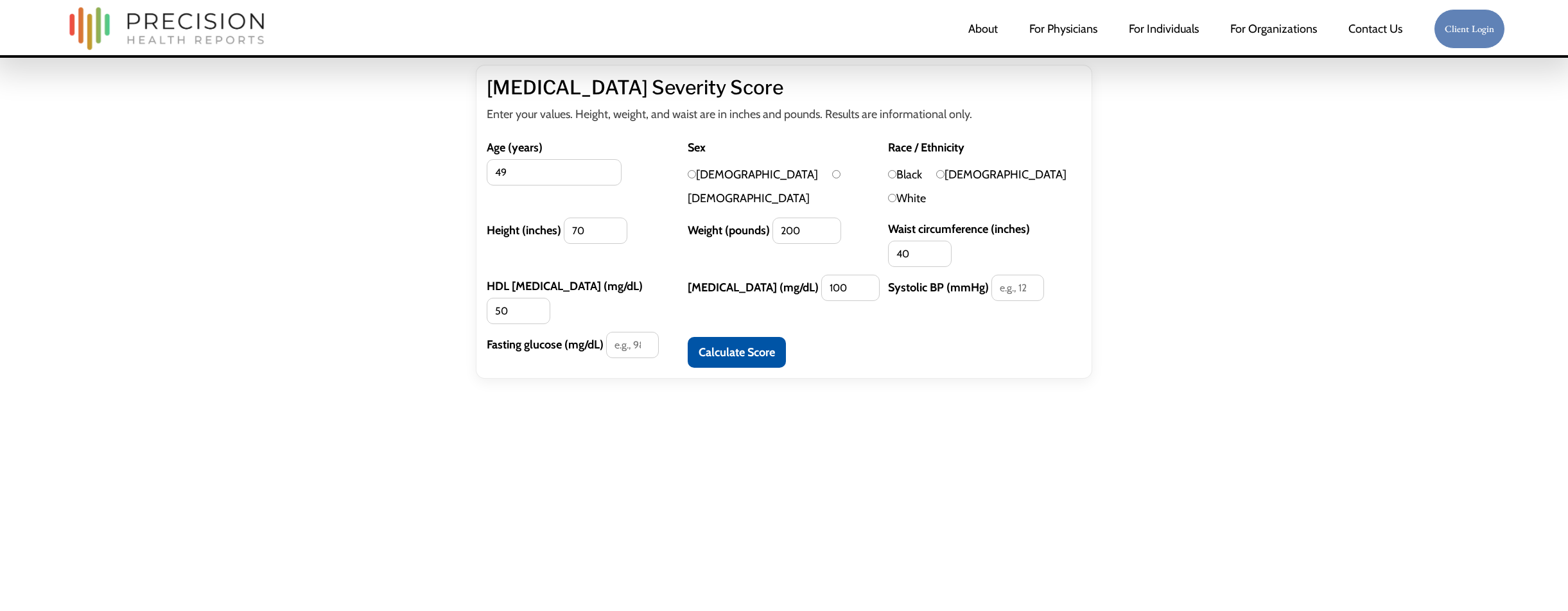
type input "100"
type input "120"
type input "100"
click at [690, 177] on input "[DEMOGRAPHIC_DATA]" at bounding box center [692, 175] width 8 height 8
radio input "true"
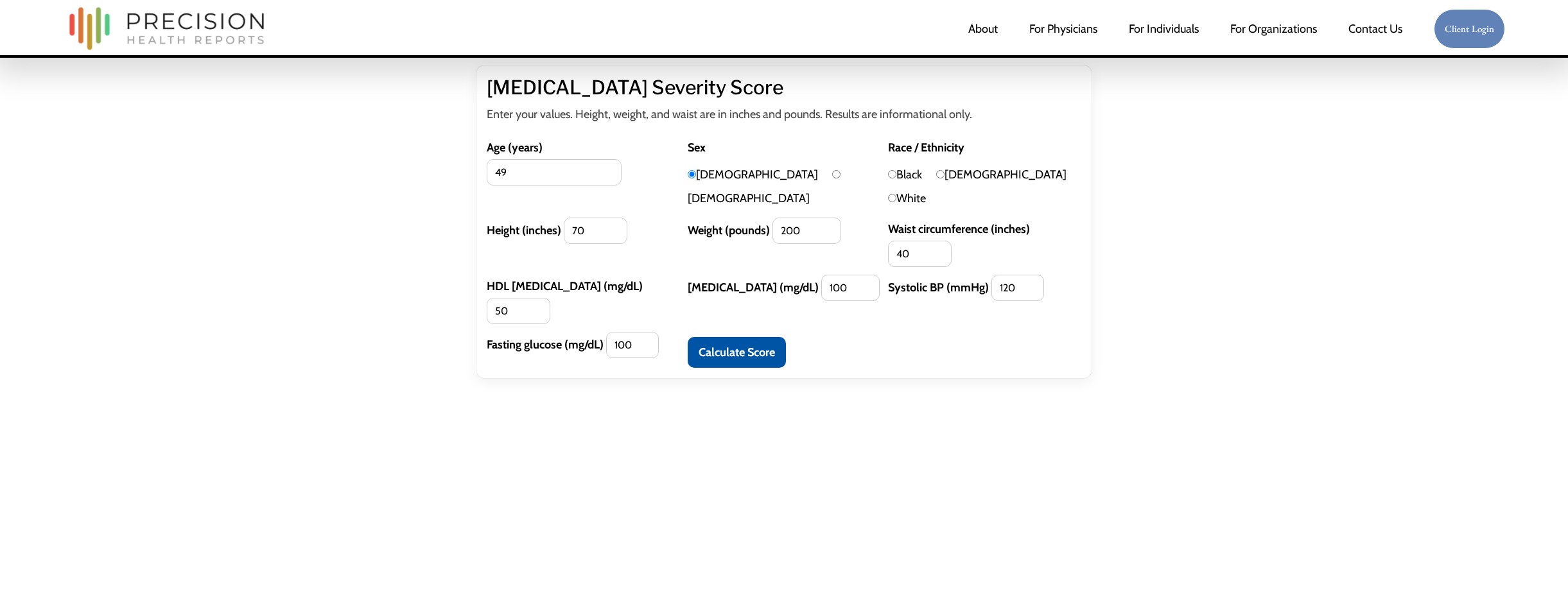
click at [897, 194] on input "White" at bounding box center [893, 198] width 8 height 8
radio input "true"
click at [744, 337] on button "Calculate Score" at bounding box center [737, 353] width 98 height 31
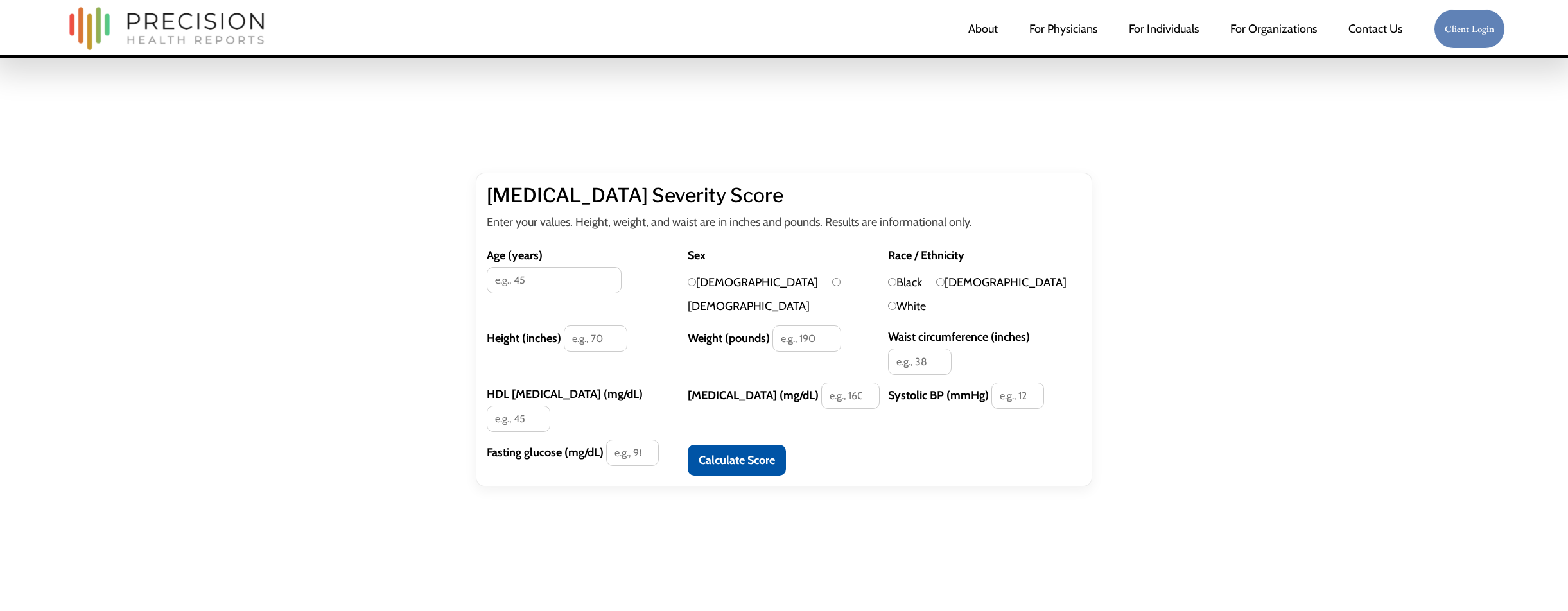
click at [721, 445] on button "Calculate Score" at bounding box center [737, 460] width 98 height 31
click at [591, 267] on input "Age (years)" at bounding box center [554, 280] width 135 height 27
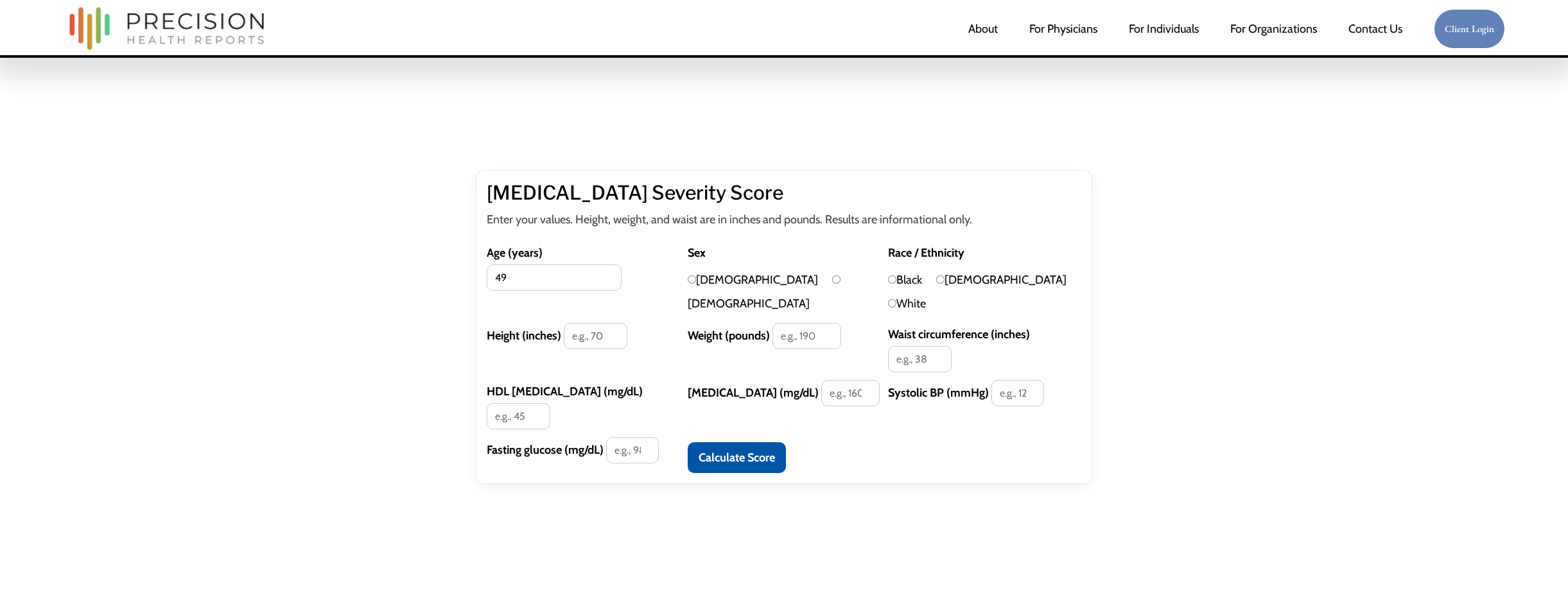
type input "49"
type input "70"
type input "200"
type input "40"
type input "50"
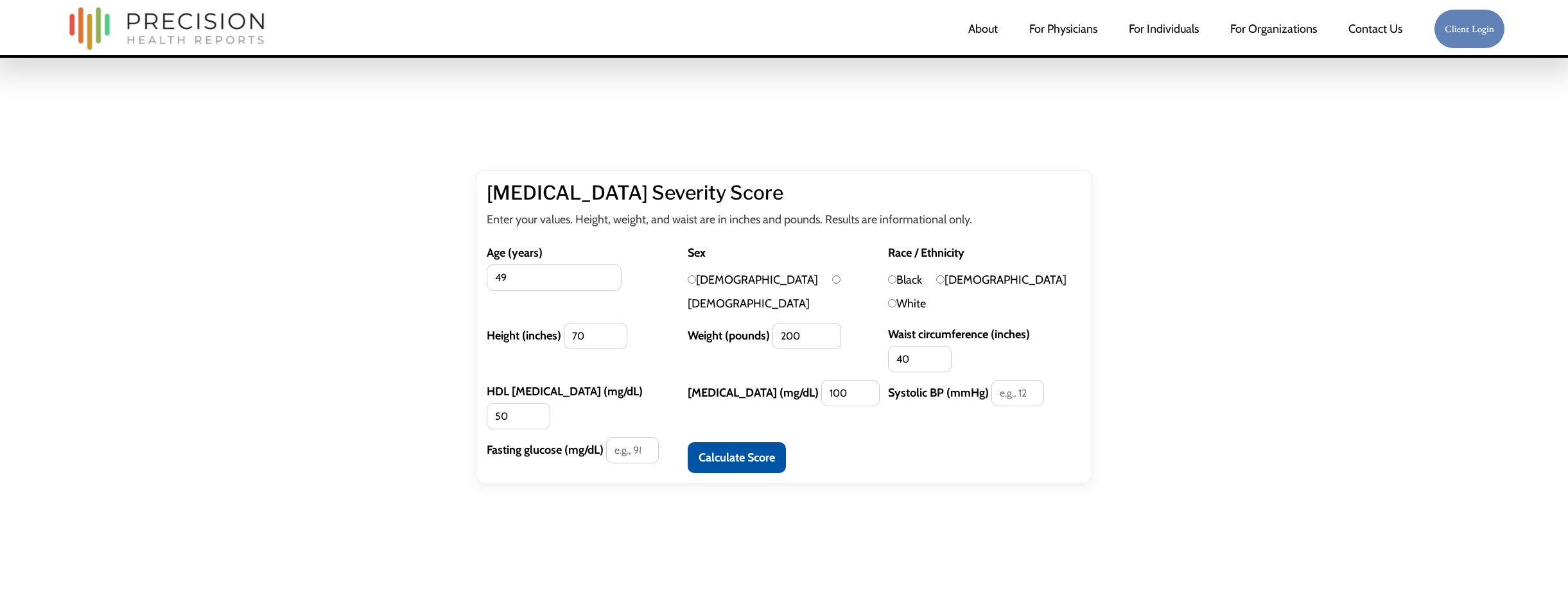
type input "100"
type input "120"
type input "100"
click at [689, 279] on input "[DEMOGRAPHIC_DATA]" at bounding box center [692, 279] width 8 height 8
radio input "true"
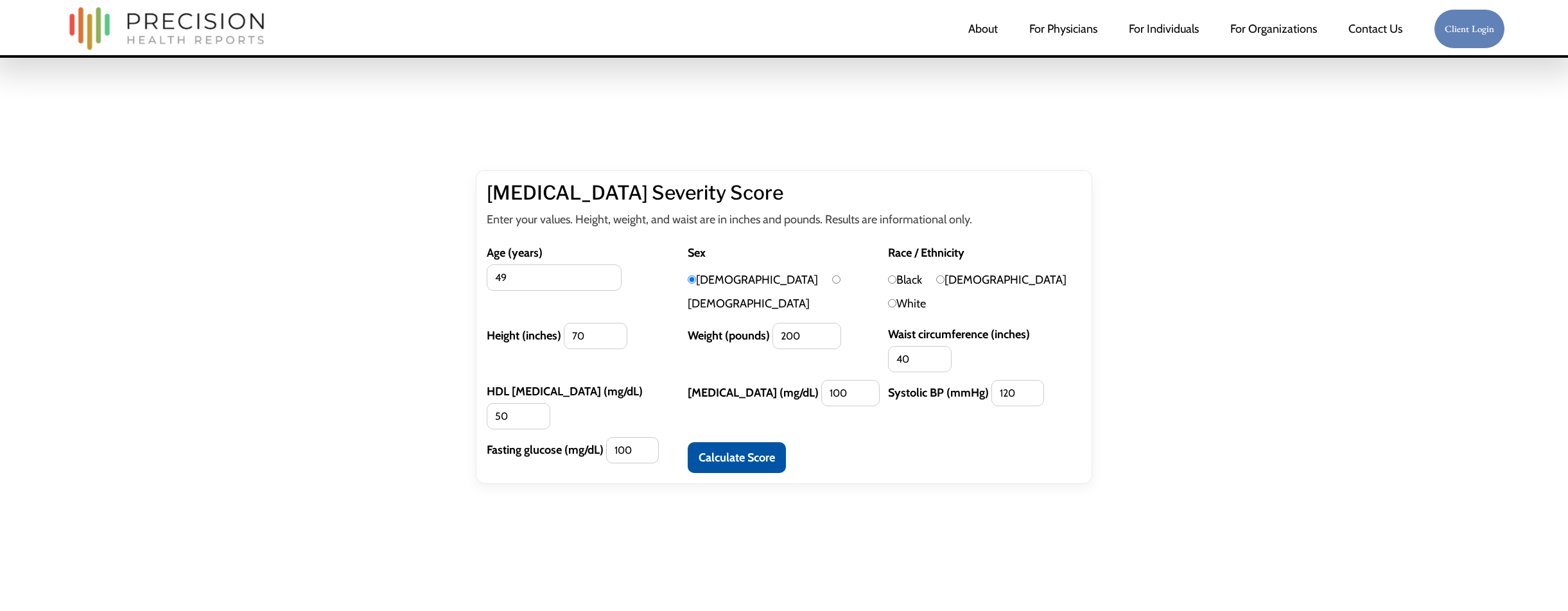
click at [926, 297] on label "White" at bounding box center [907, 304] width 38 height 14
click at [897, 299] on input "White" at bounding box center [893, 303] width 8 height 8
radio input "true"
click at [758, 442] on button "Calculate Score" at bounding box center [737, 457] width 98 height 31
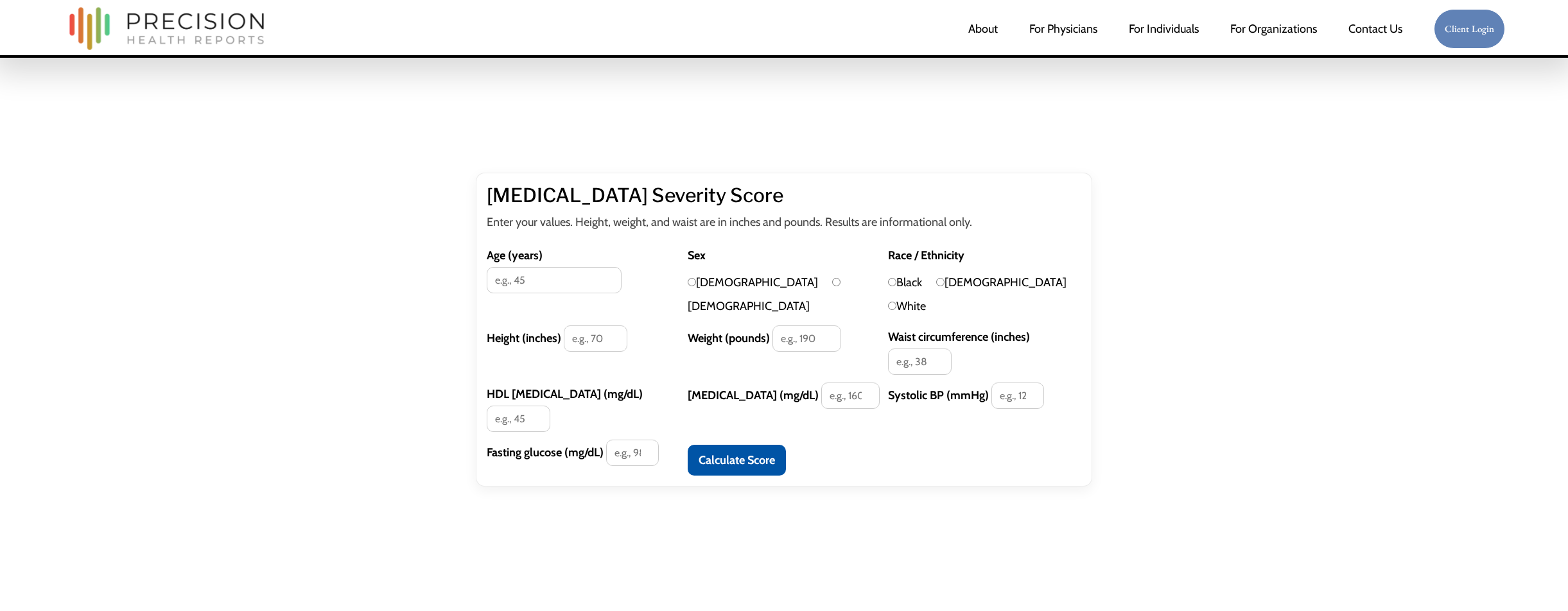
click at [584, 267] on input "Age (years)" at bounding box center [554, 280] width 135 height 27
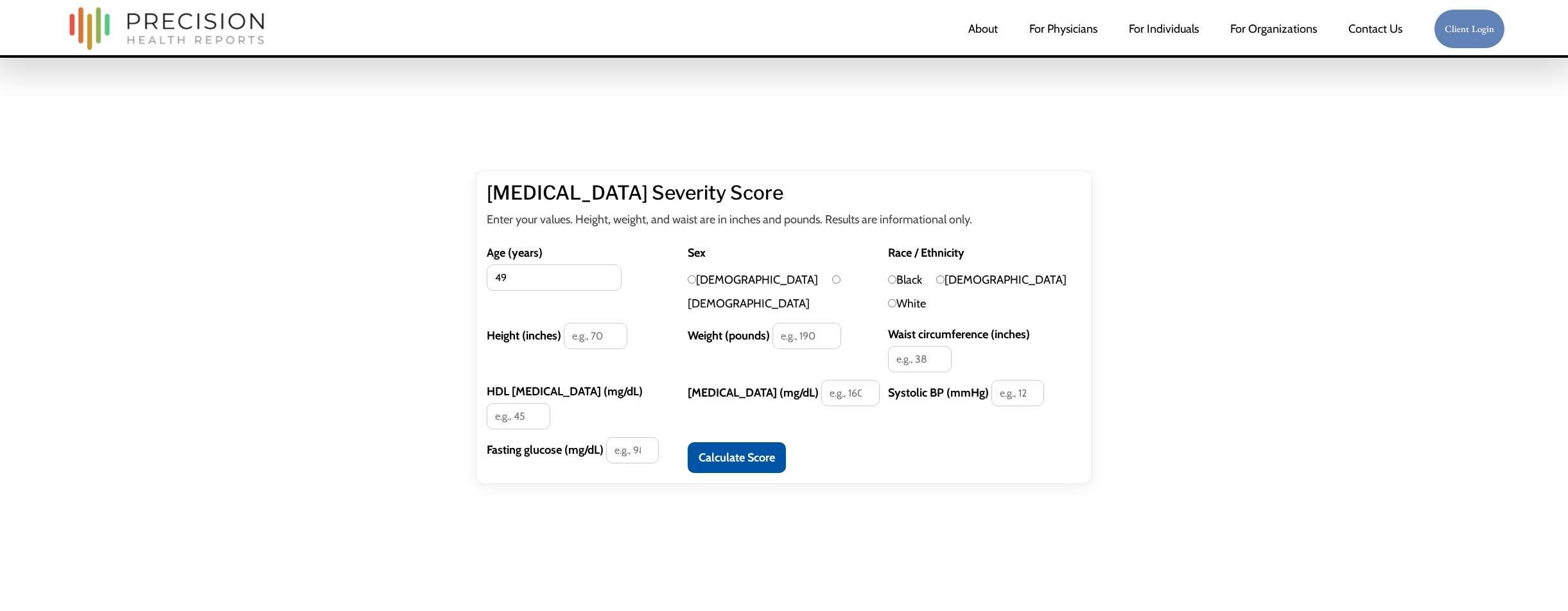
type input "49"
type input "70"
type input "200"
type input "40"
type input "50"
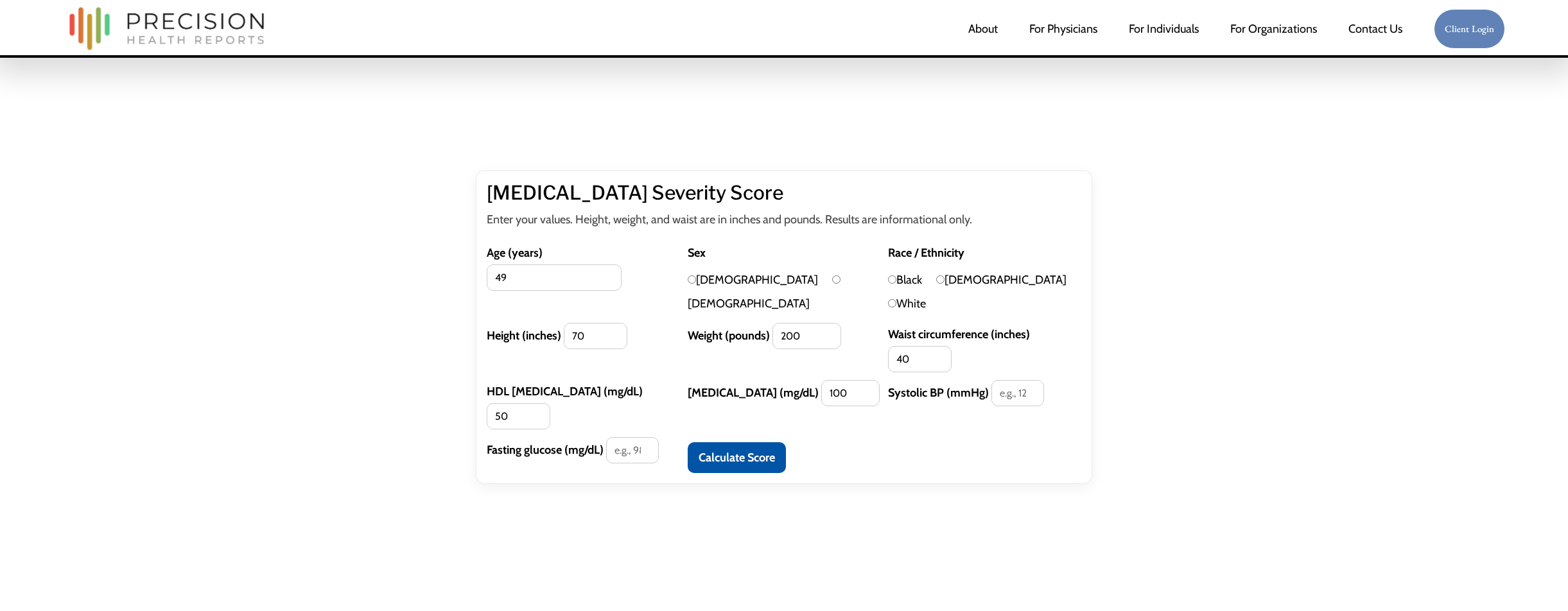
type input "100"
type input "120"
type input "100"
click at [692, 282] on input "Male" at bounding box center [692, 279] width 8 height 8
radio input "true"
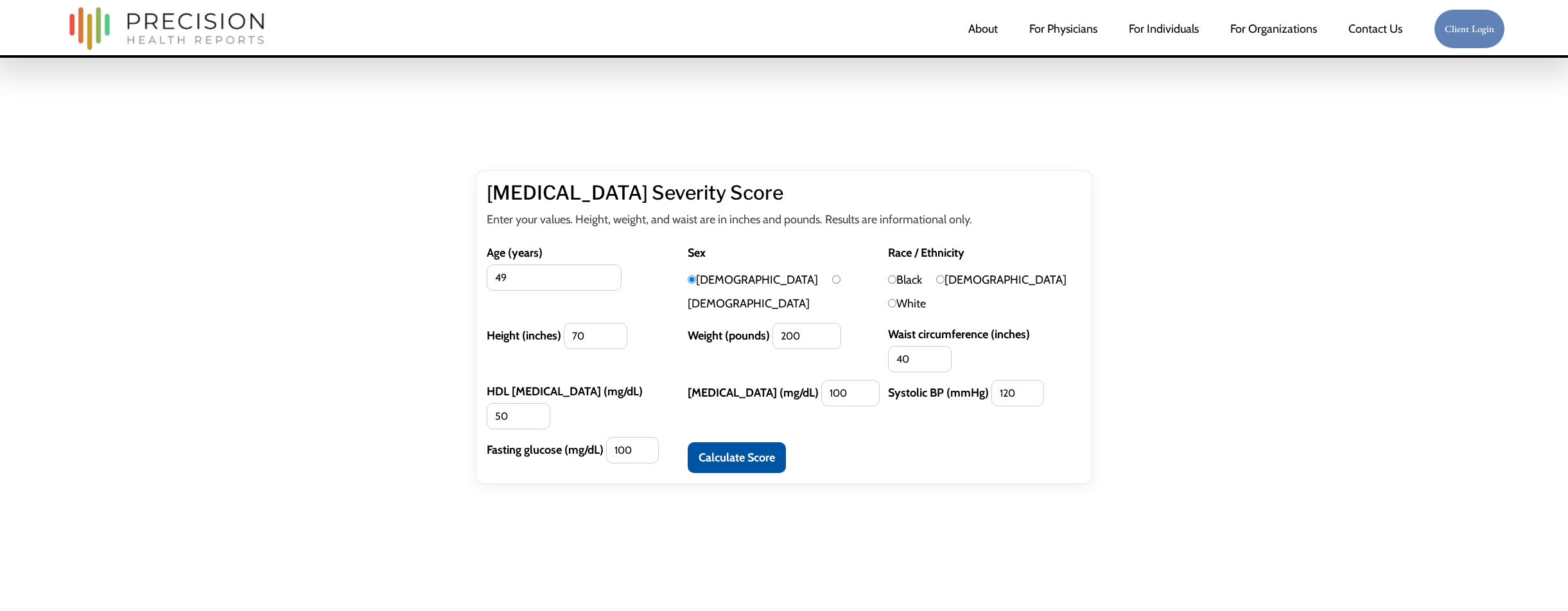
click at [926, 297] on label "White" at bounding box center [907, 304] width 38 height 14
click at [897, 299] on input "White" at bounding box center [893, 303] width 8 height 8
radio input "true"
click at [738, 442] on button "Calculate Score" at bounding box center [737, 457] width 98 height 31
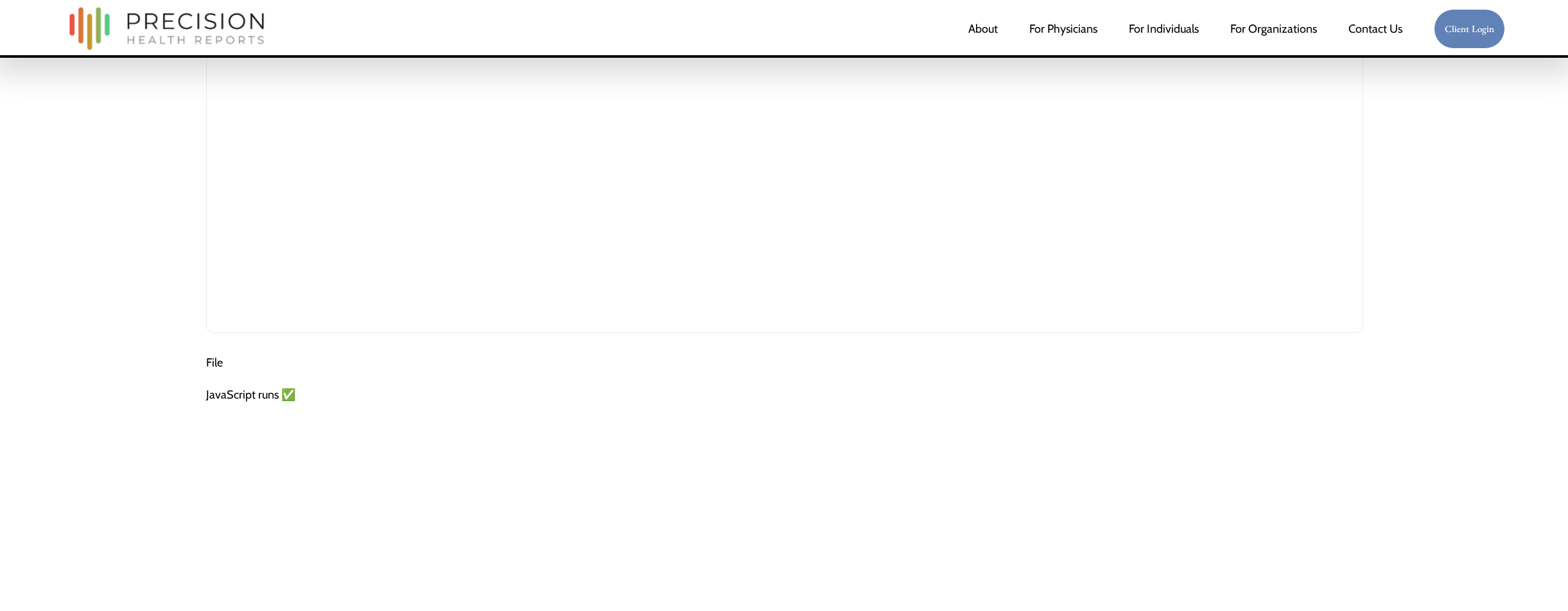
scroll to position [680, 0]
click at [291, 367] on div "JavaScript runs ✅" at bounding box center [300, 366] width 187 height 23
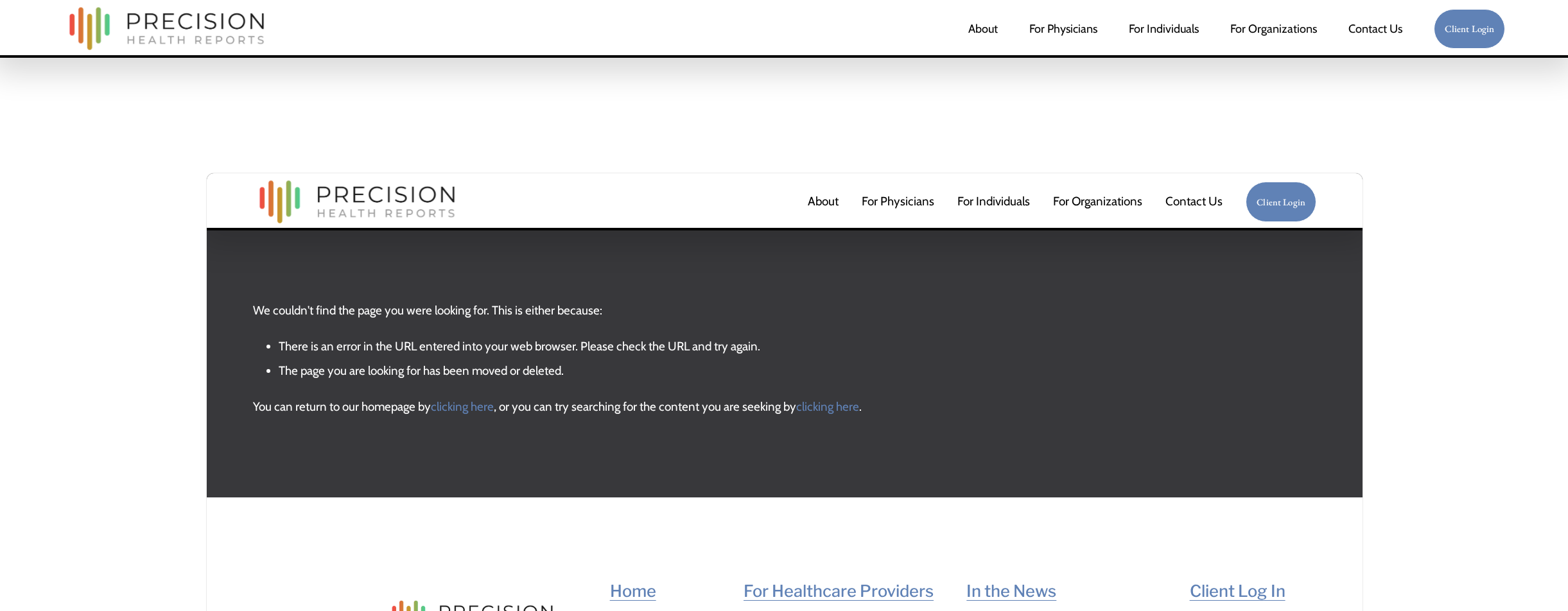
scroll to position [186, 0]
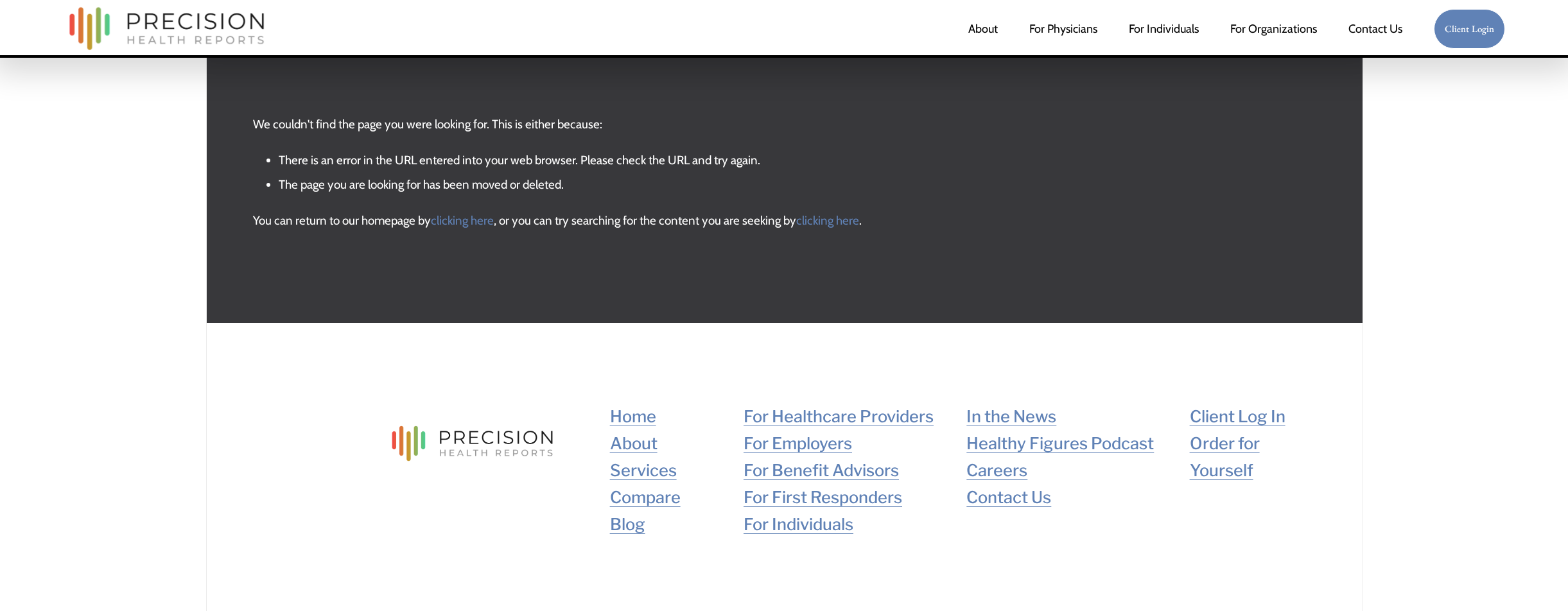
click at [762, 173] on li "The page you are looking for has been moved or deleted." at bounding box center [798, 185] width 1038 height 24
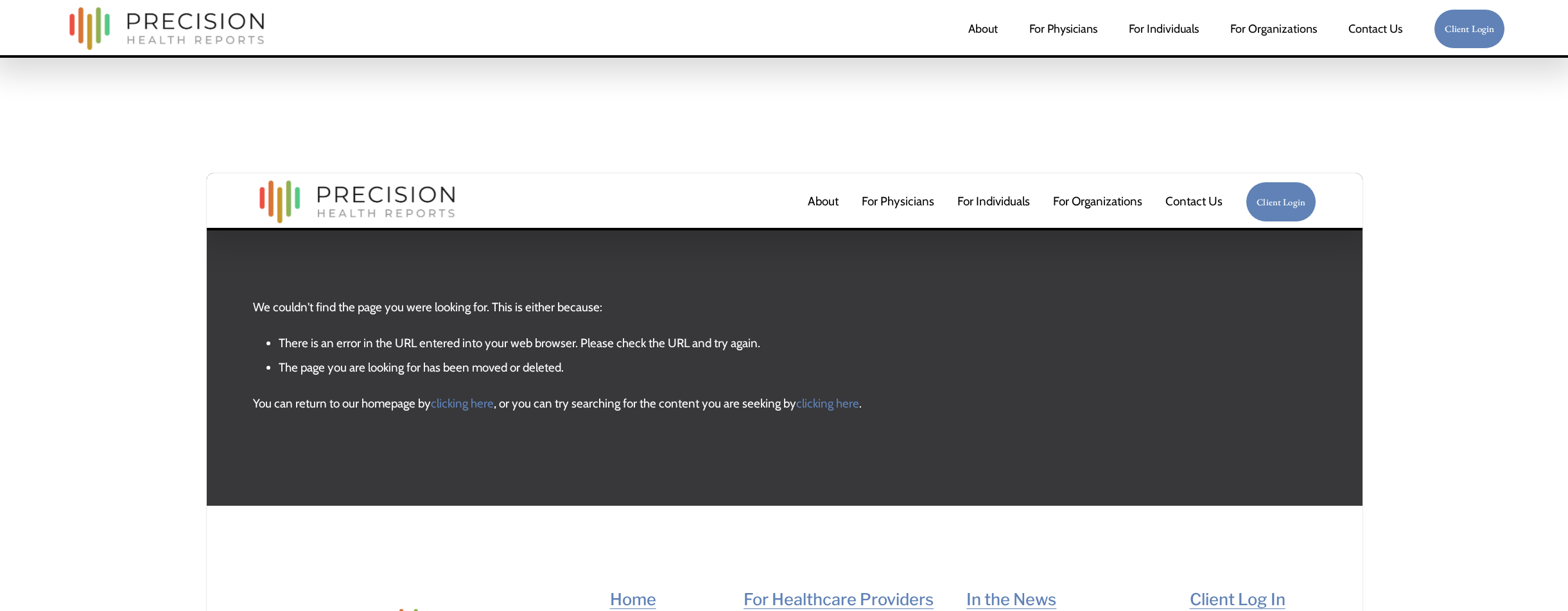
scroll to position [0, 0]
